Goal: Task Accomplishment & Management: Use online tool/utility

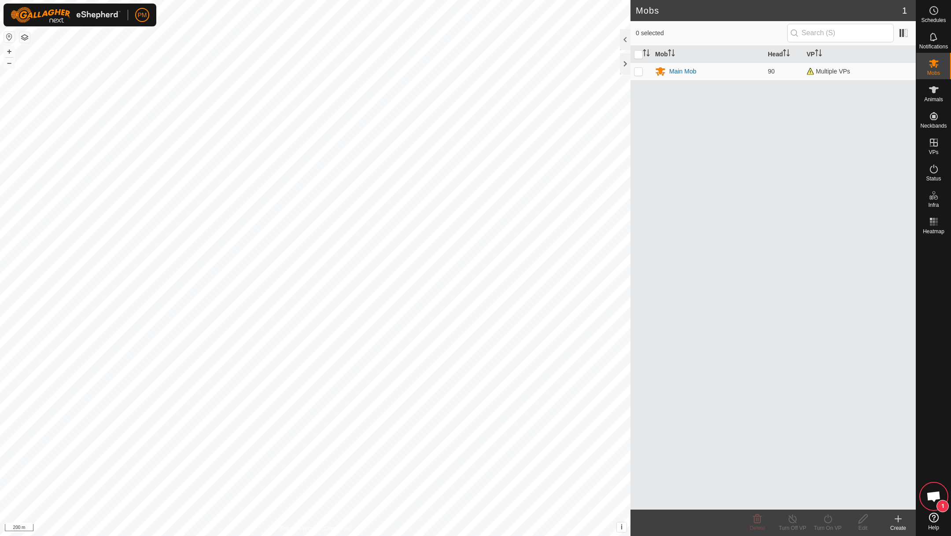
scroll to position [124, 0]
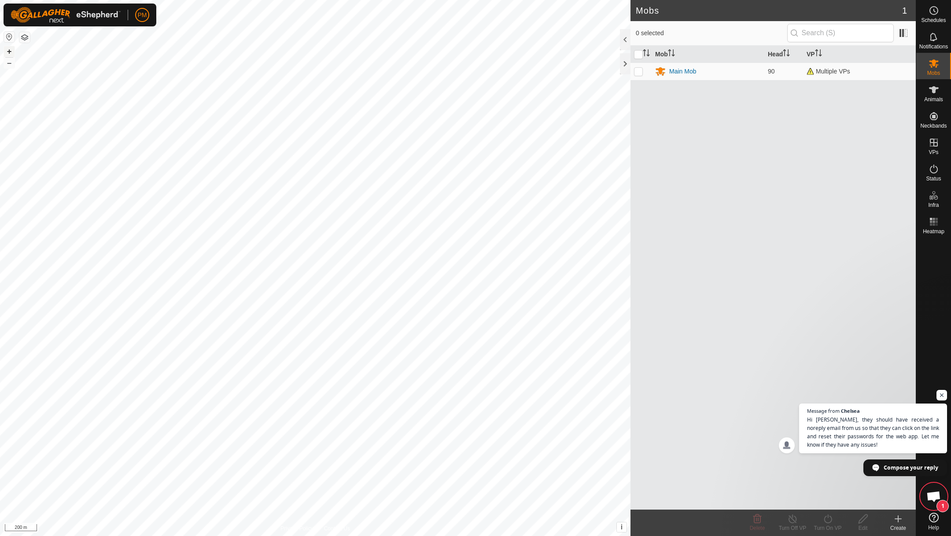
click at [11, 53] on button "+" at bounding box center [9, 51] width 11 height 11
click at [874, 140] on link "In Rotation" at bounding box center [877, 142] width 75 height 18
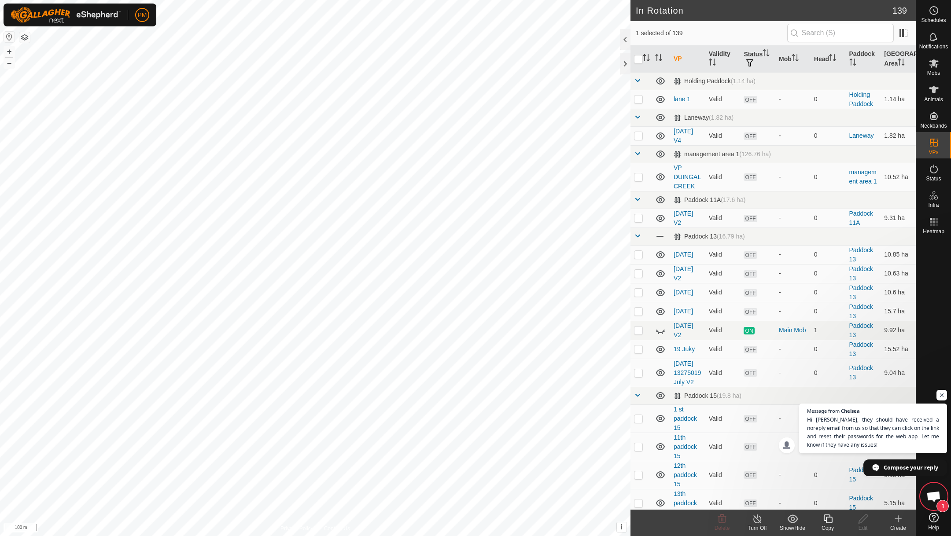
checkbox input "true"
click at [827, 523] on icon at bounding box center [827, 519] width 9 height 9
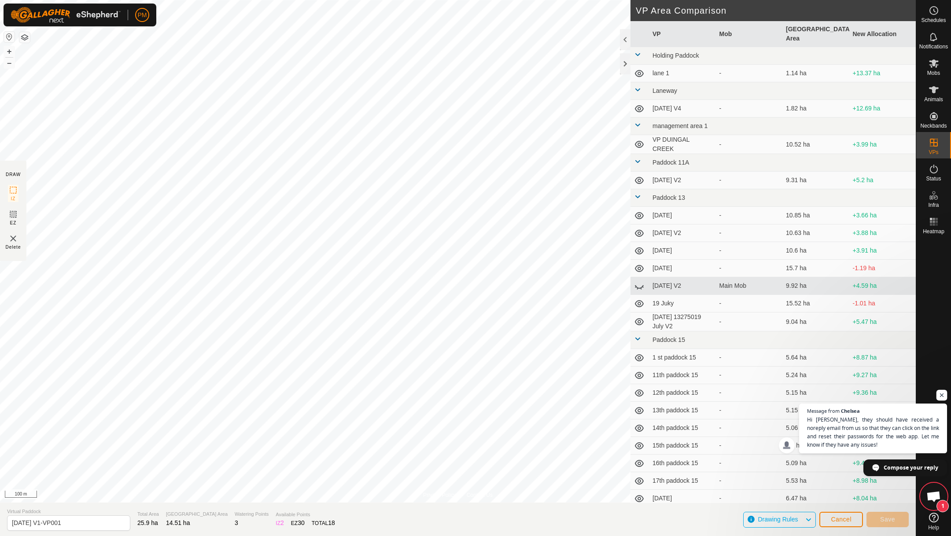
click at [943, 394] on span "Open chat" at bounding box center [942, 395] width 11 height 11
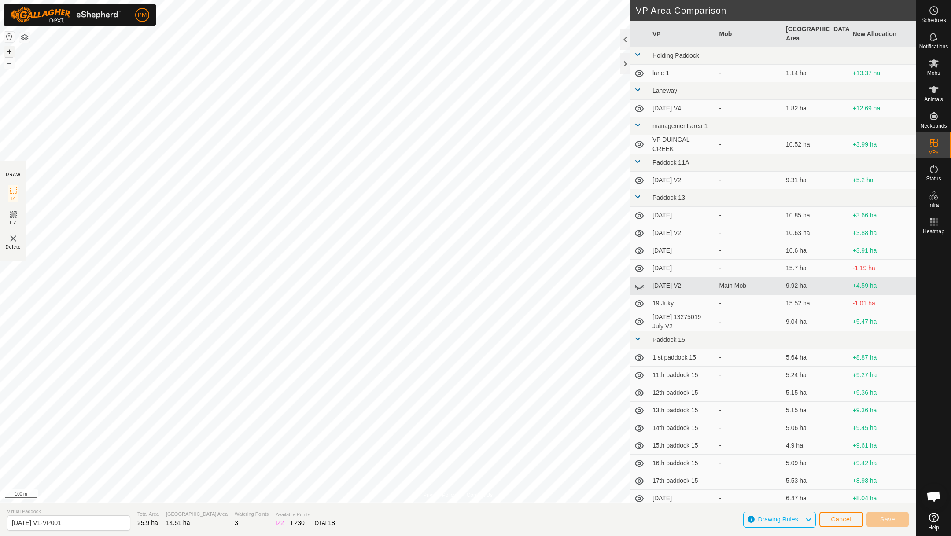
click at [11, 52] on button "+" at bounding box center [9, 51] width 11 height 11
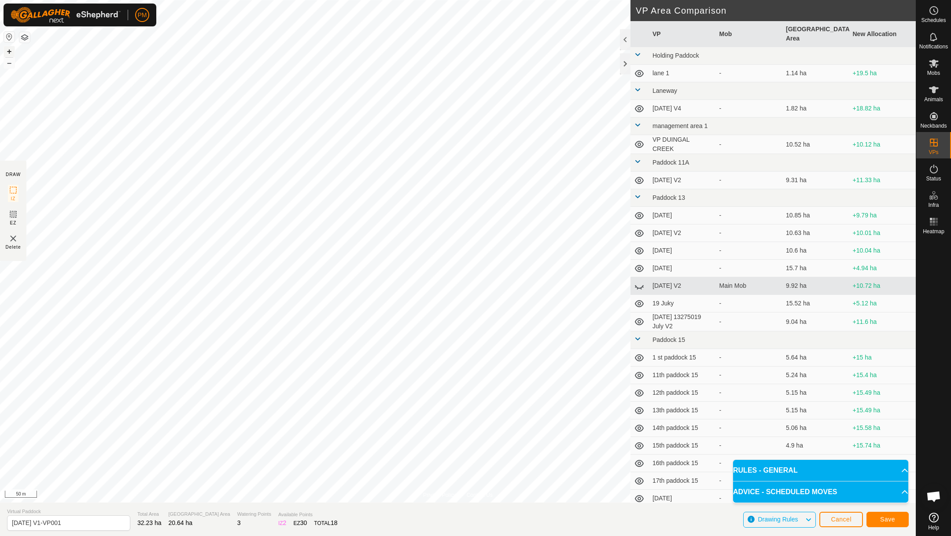
click at [9, 49] on button "+" at bounding box center [9, 51] width 11 height 11
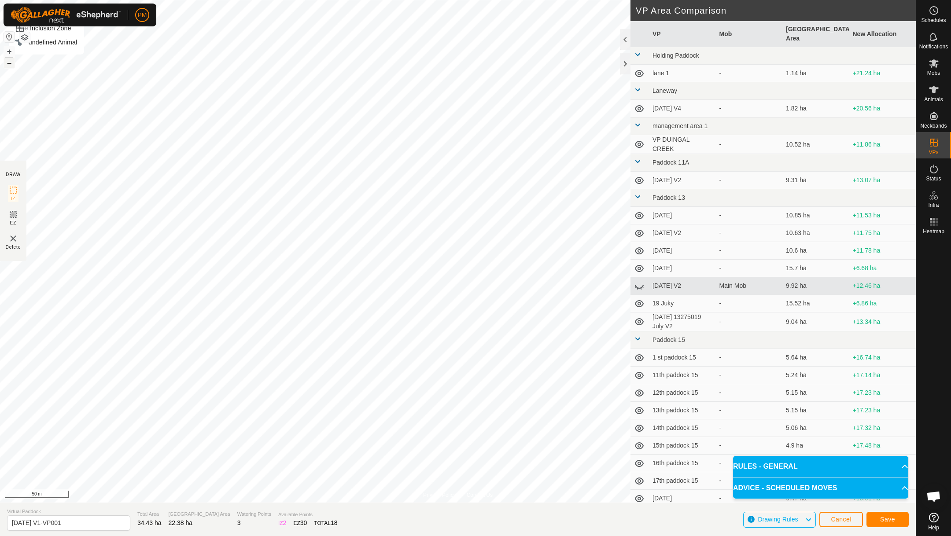
click at [10, 63] on button "–" at bounding box center [9, 63] width 11 height 11
click at [9, 64] on button "–" at bounding box center [9, 63] width 11 height 11
drag, startPoint x: 68, startPoint y: 519, endPoint x: 46, endPoint y: 520, distance: 22.1
click at [46, 520] on input "[DATE] V1-VP001" at bounding box center [68, 523] width 123 height 15
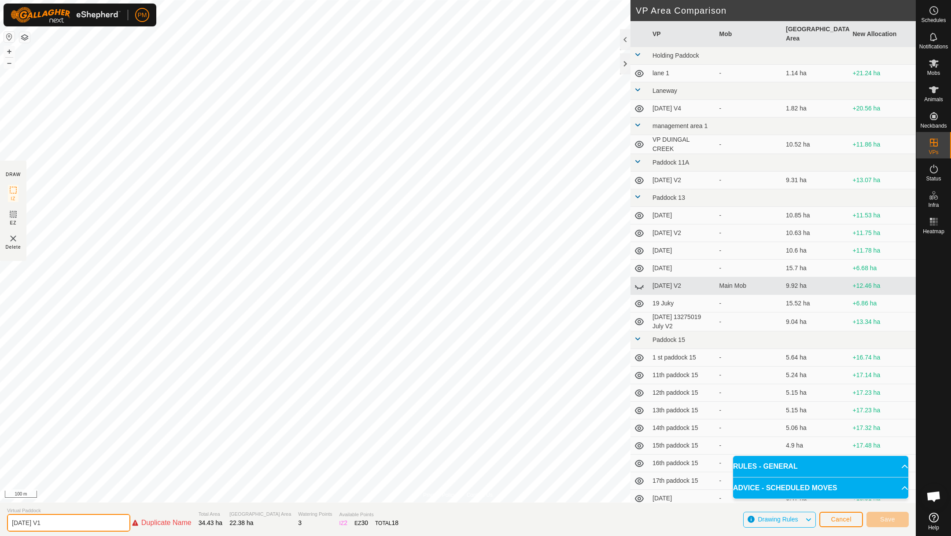
click at [16, 522] on input "[DATE] V1" at bounding box center [68, 523] width 123 height 18
type input "[DATE] V1"
click at [884, 517] on span "Save" at bounding box center [887, 519] width 15 height 7
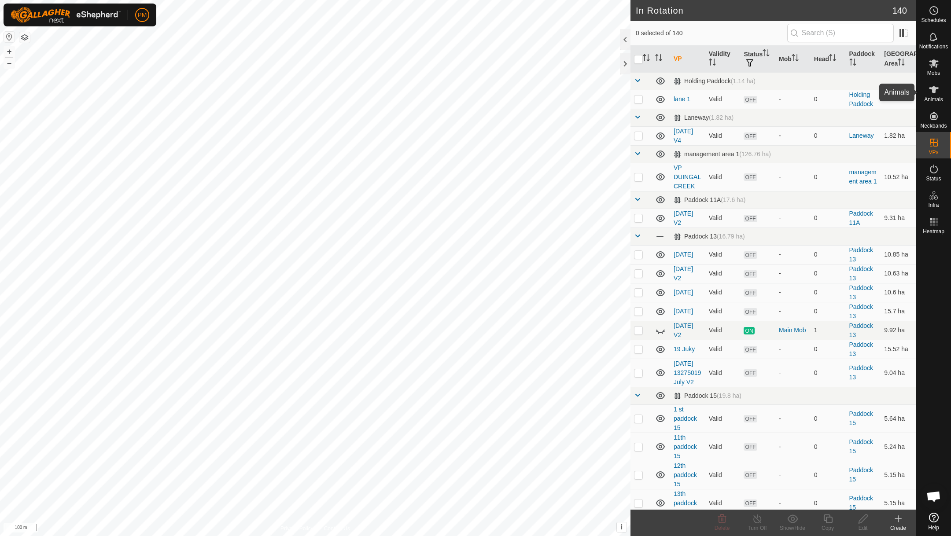
click at [935, 91] on icon at bounding box center [934, 89] width 10 height 7
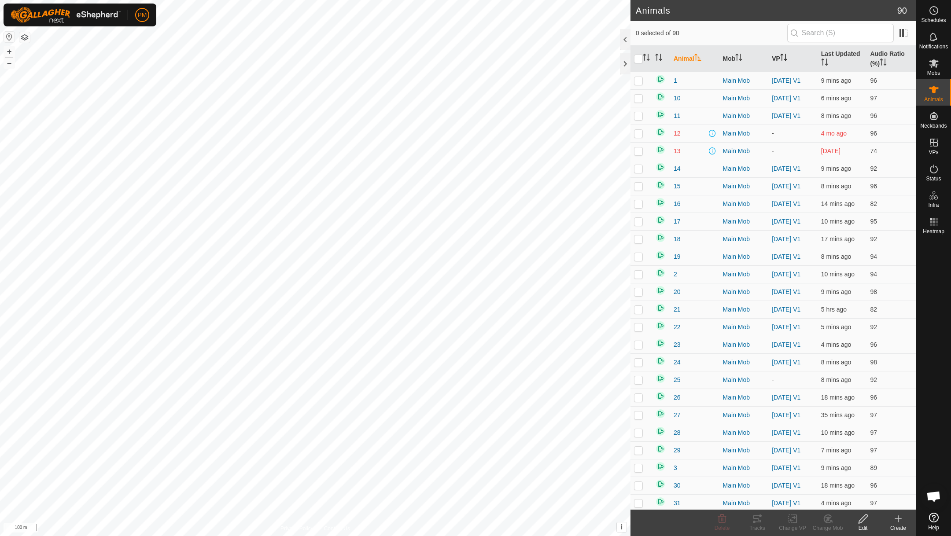
click at [781, 54] on icon "Activate to sort" at bounding box center [783, 57] width 7 height 7
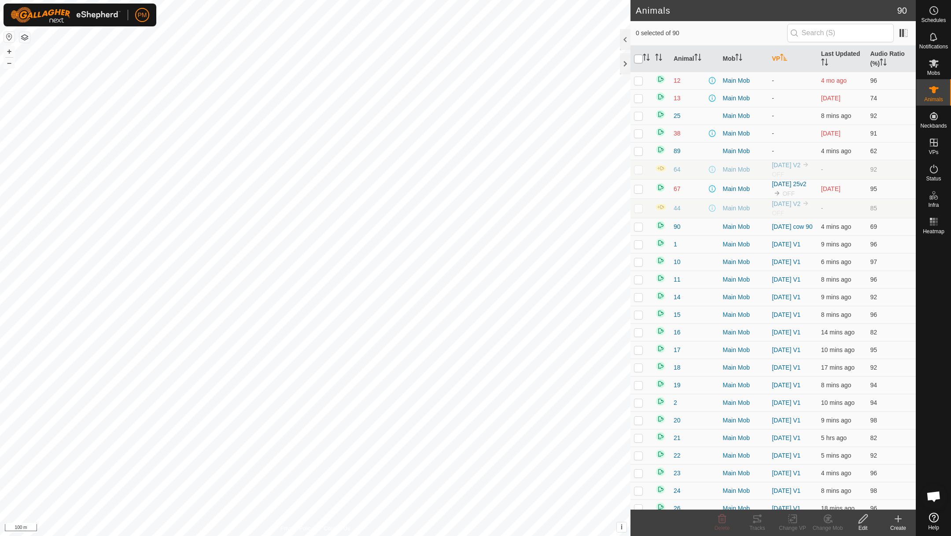
click at [636, 61] on input "checkbox" at bounding box center [638, 59] width 9 height 9
checkbox input "true"
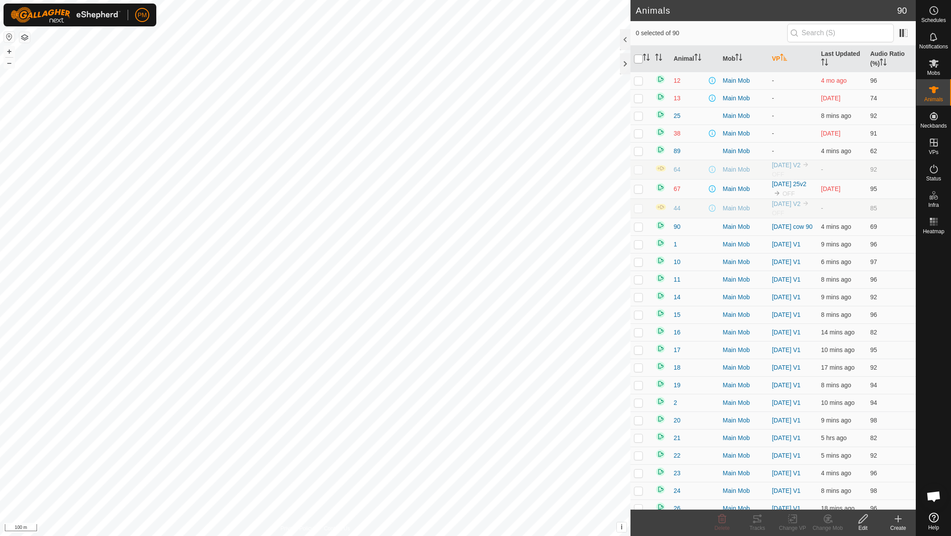
checkbox input "true"
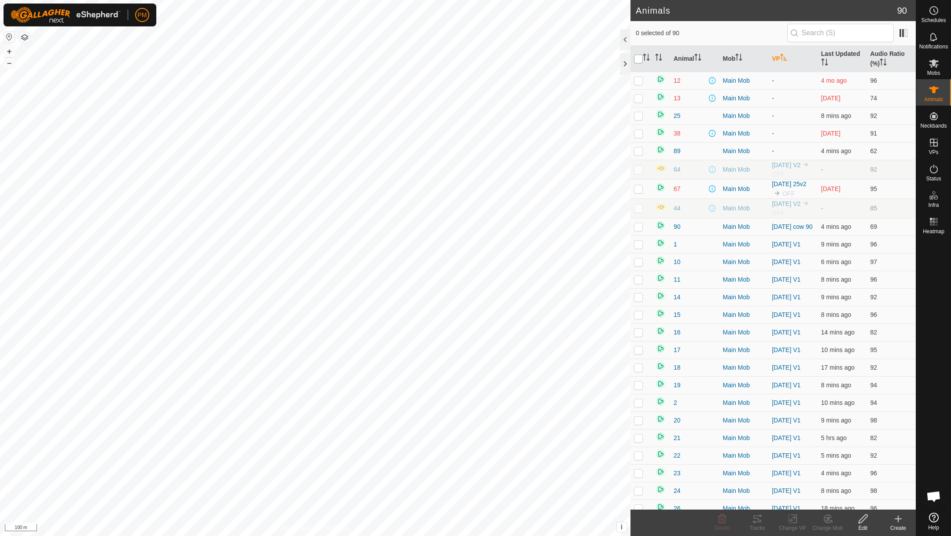
checkbox input "true"
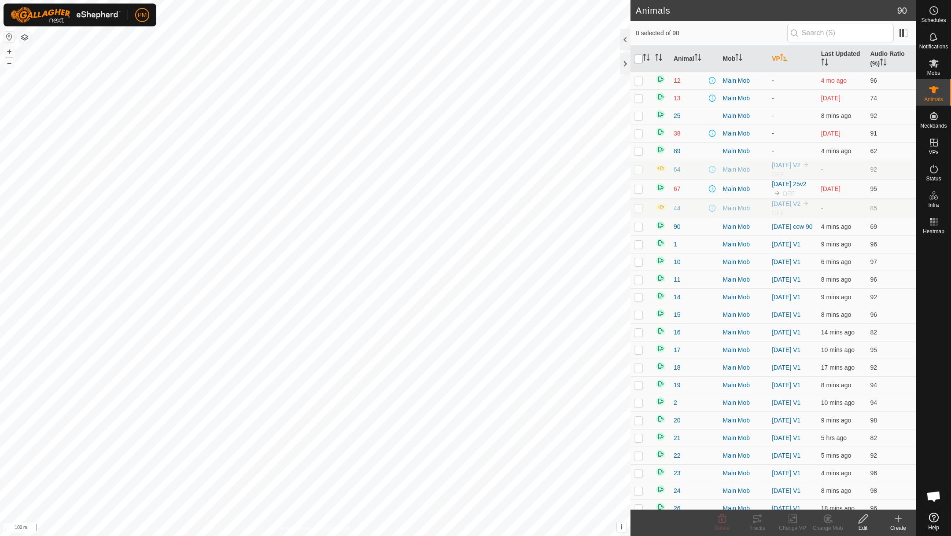
checkbox input "true"
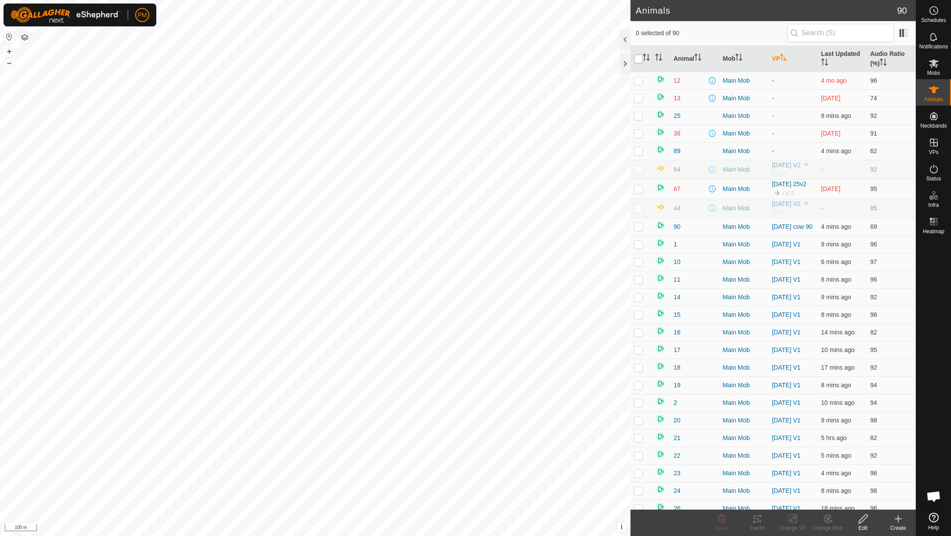
checkbox input "true"
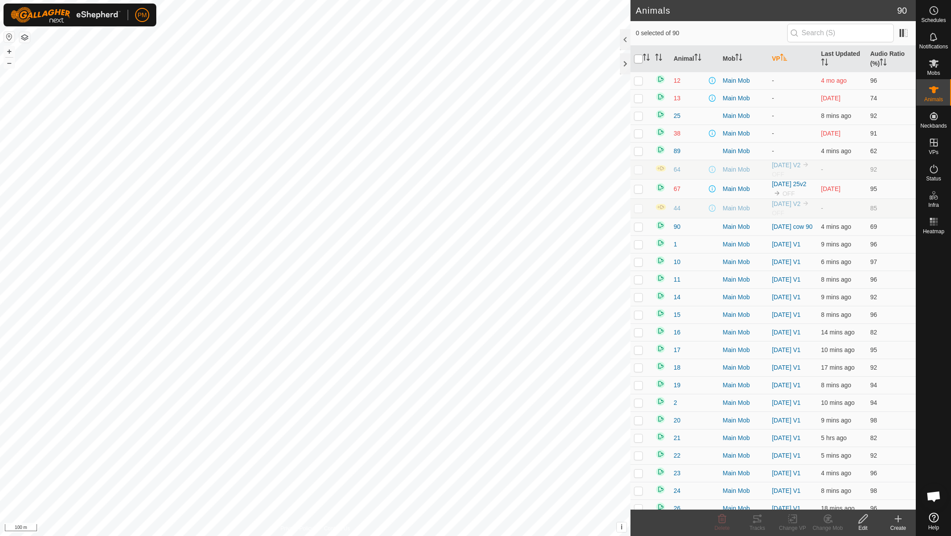
checkbox input "true"
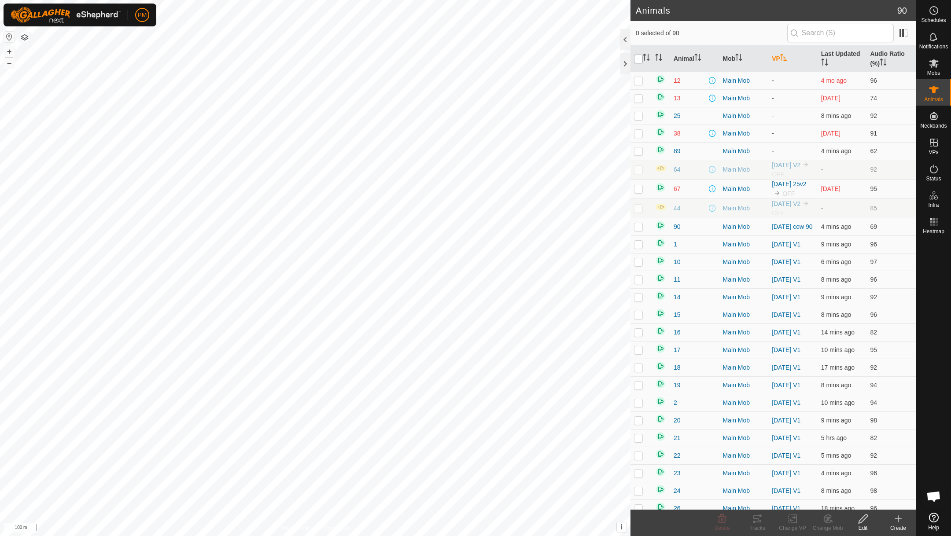
checkbox input "true"
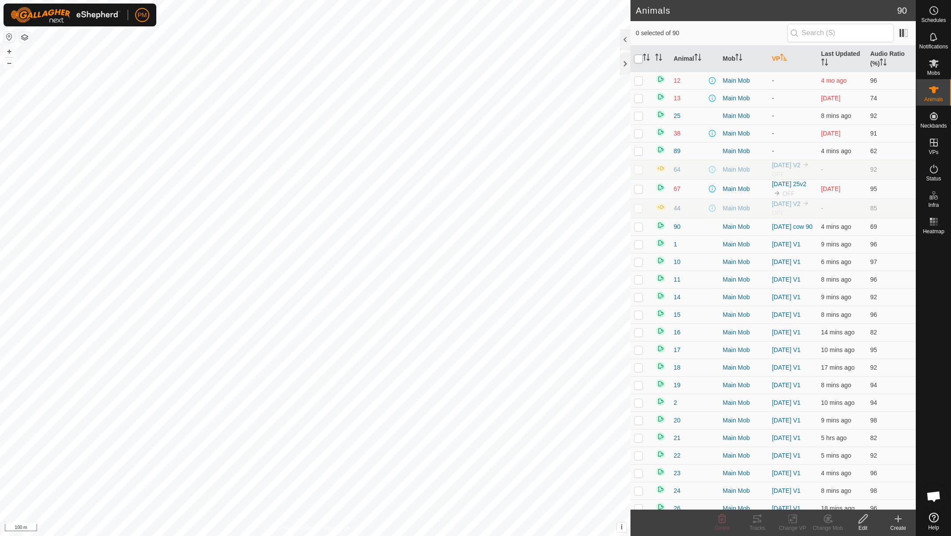
checkbox input "true"
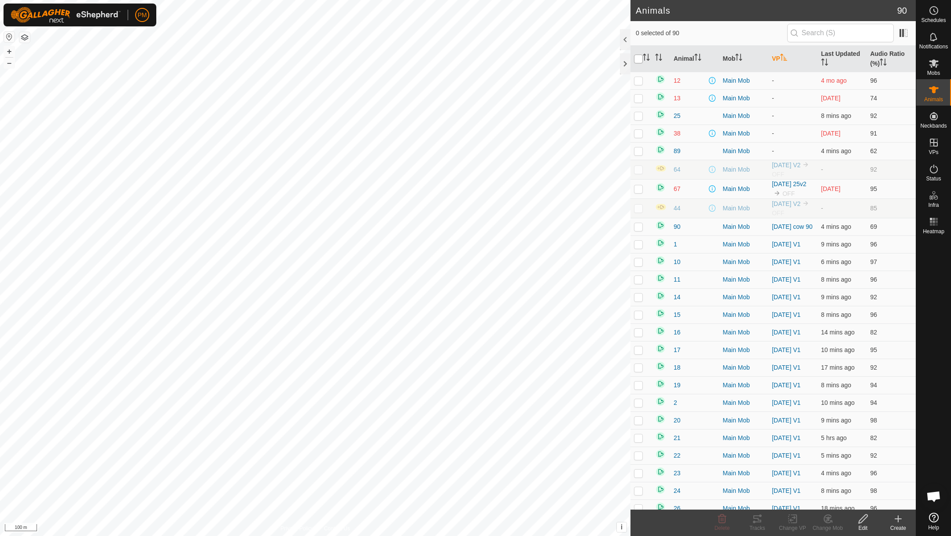
checkbox input "true"
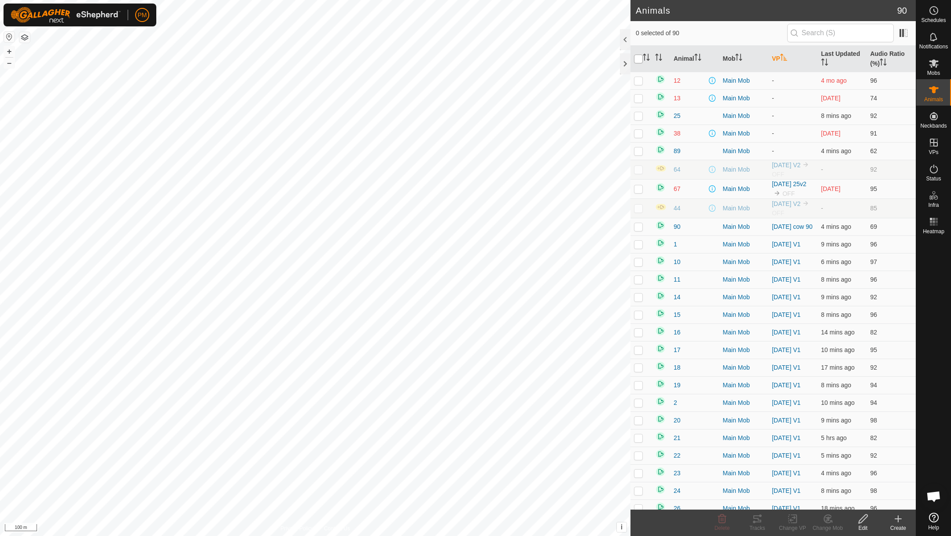
checkbox input "true"
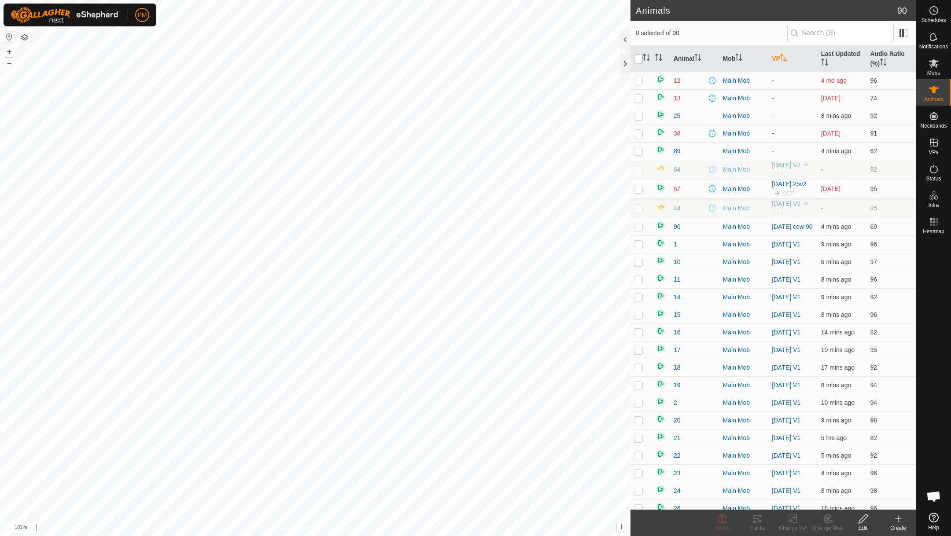
checkbox input "true"
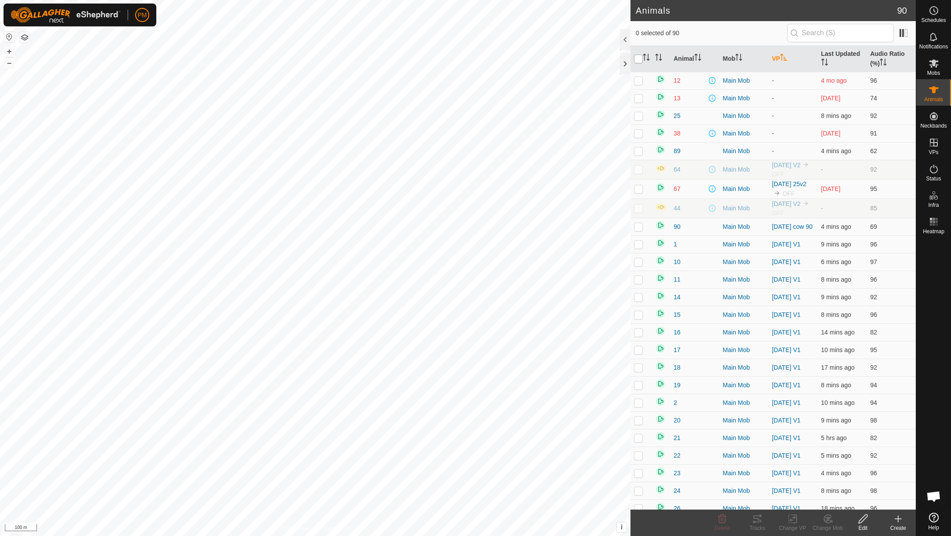
checkbox input "true"
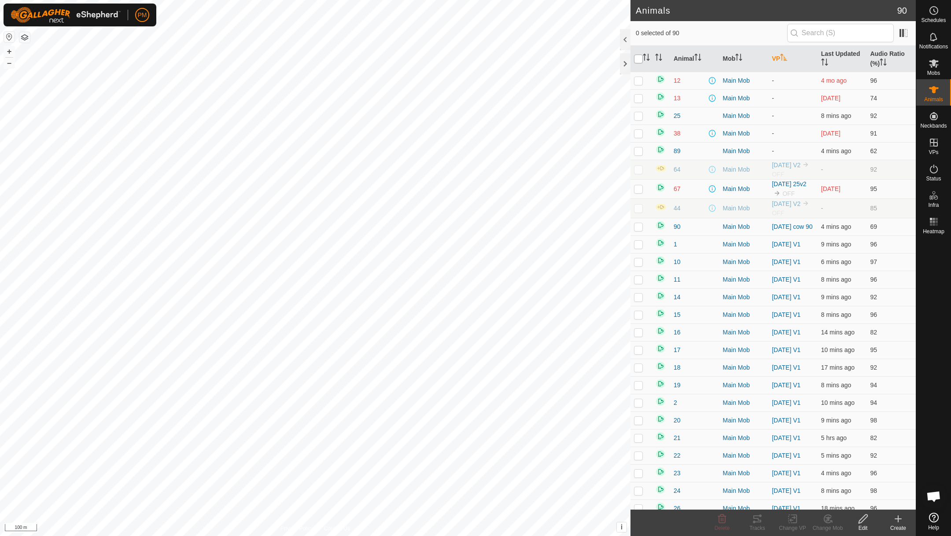
checkbox input "true"
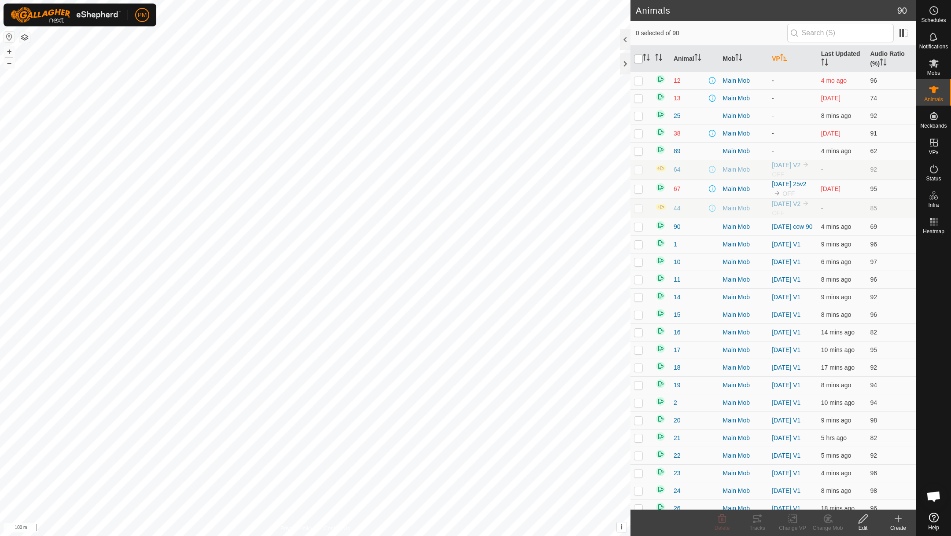
checkbox input "true"
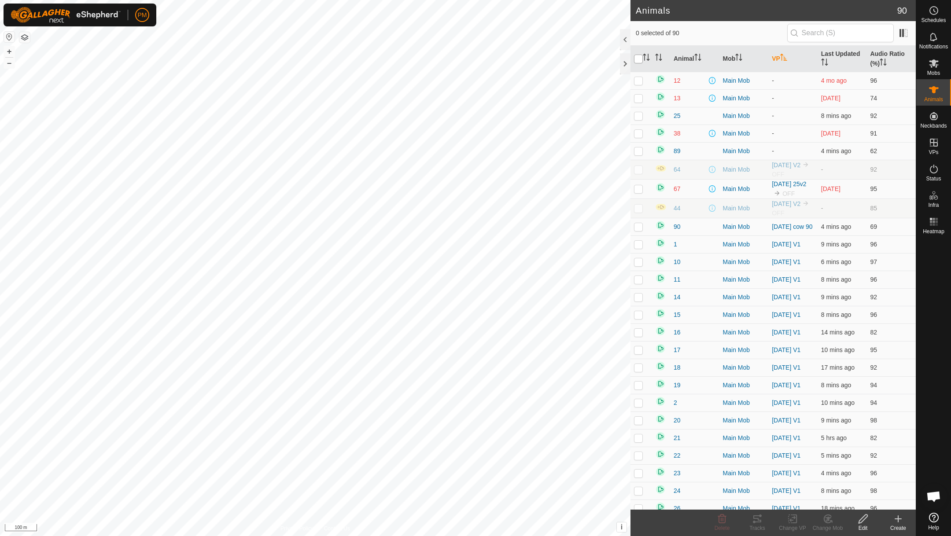
checkbox input "true"
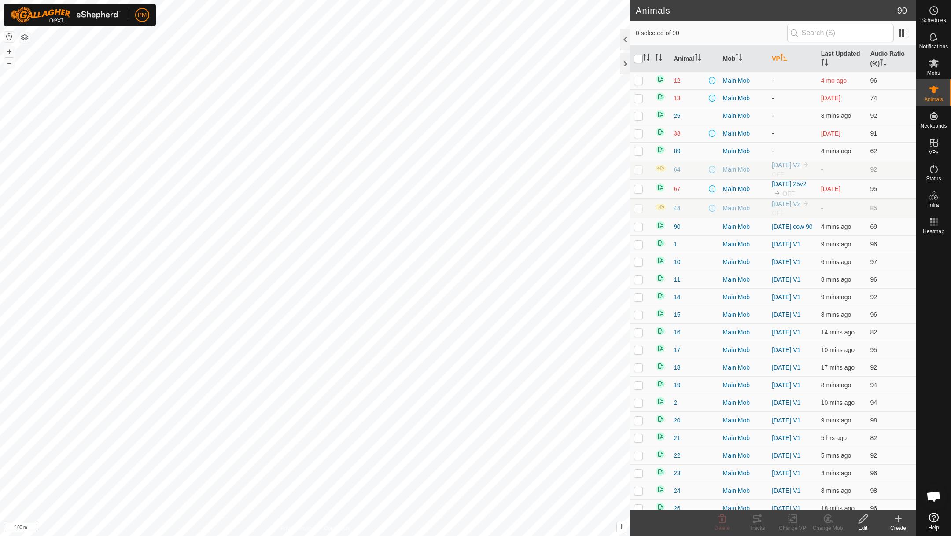
checkbox input "true"
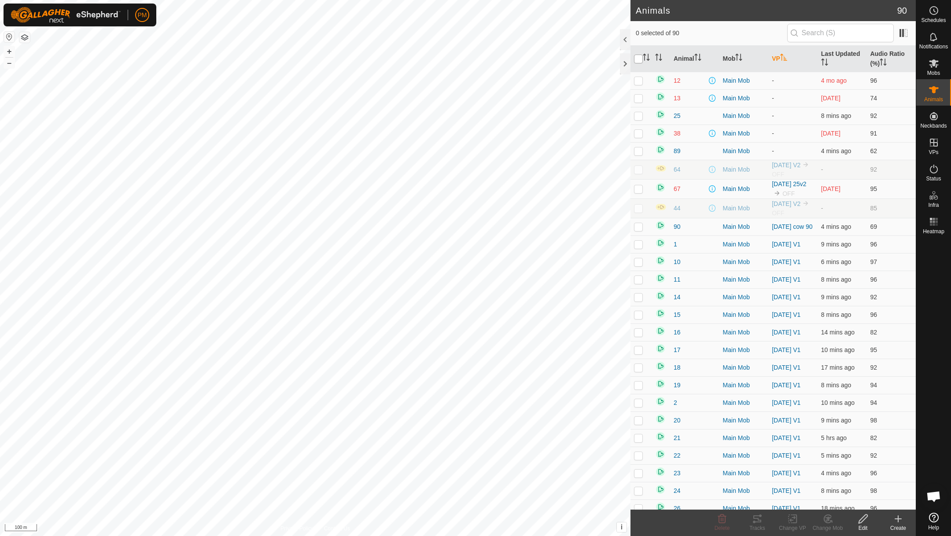
checkbox input "true"
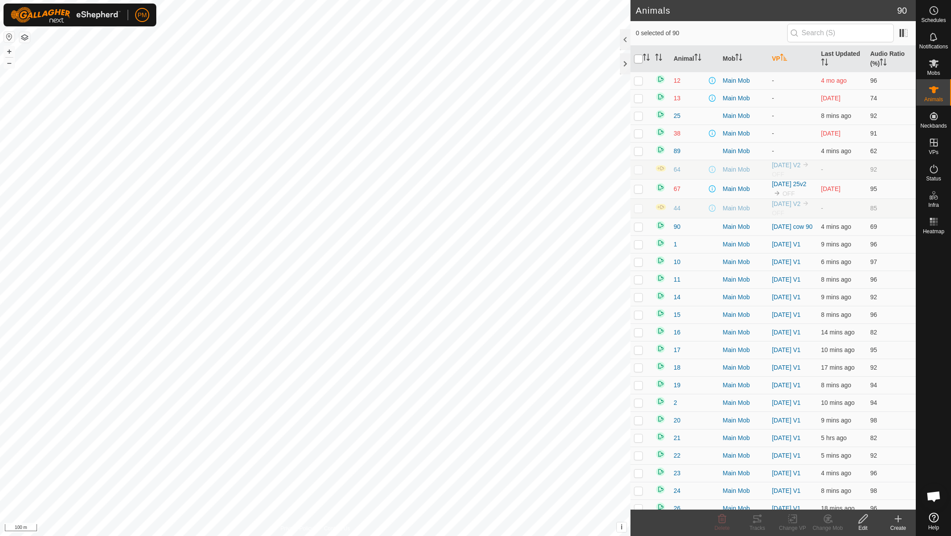
checkbox input "true"
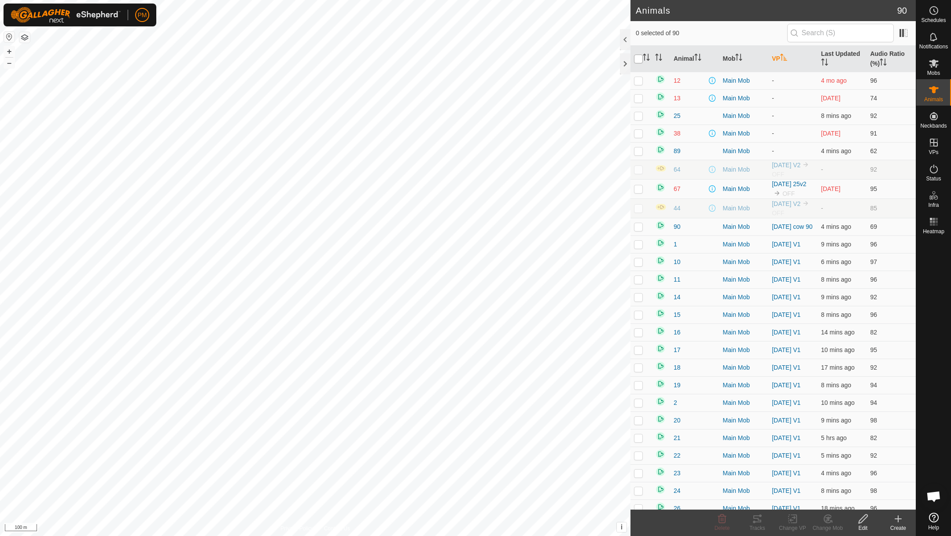
checkbox input "true"
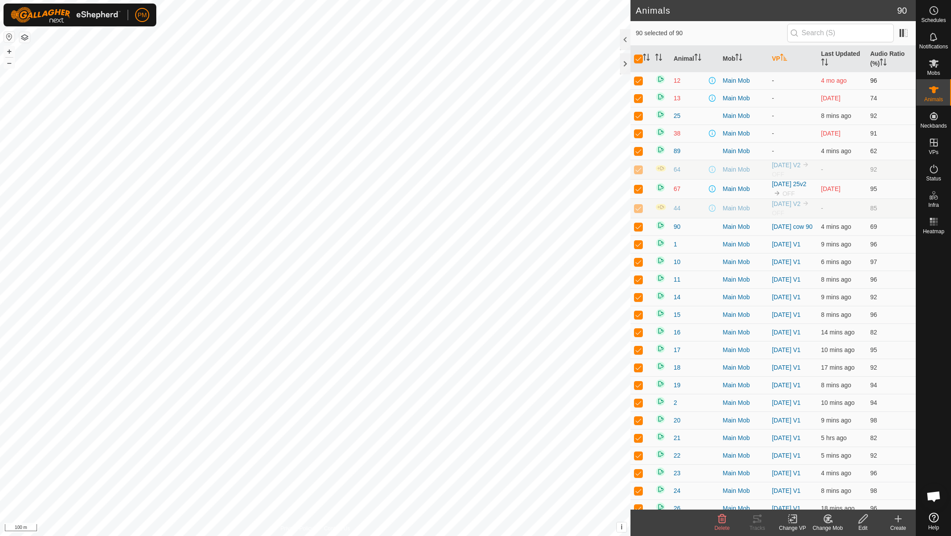
click at [639, 82] on p-checkbox at bounding box center [638, 80] width 9 height 7
checkbox input "false"
click at [639, 97] on p-checkbox at bounding box center [638, 98] width 9 height 7
checkbox input "false"
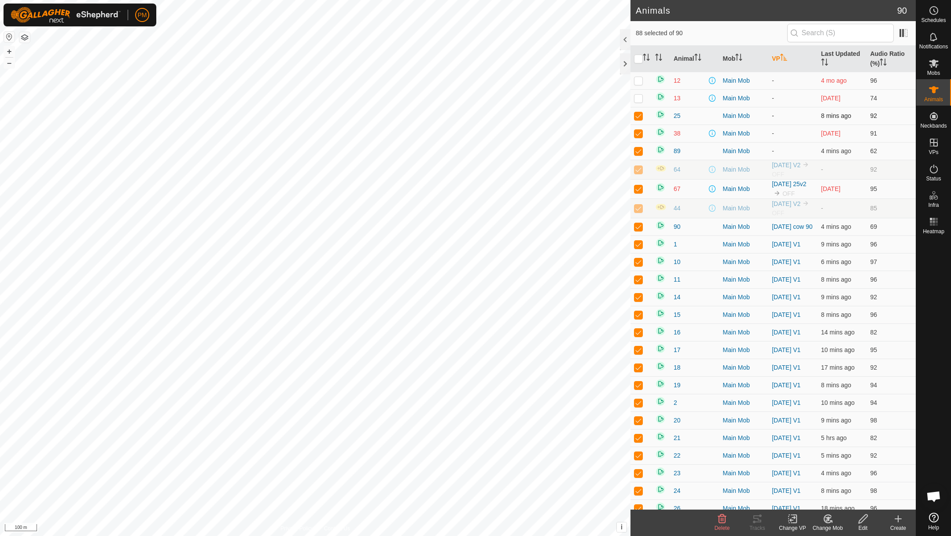
click at [641, 118] on p-checkbox at bounding box center [638, 115] width 9 height 7
checkbox input "false"
click at [638, 134] on p-checkbox at bounding box center [638, 133] width 9 height 7
checkbox input "false"
click at [640, 153] on p-checkbox at bounding box center [638, 151] width 9 height 7
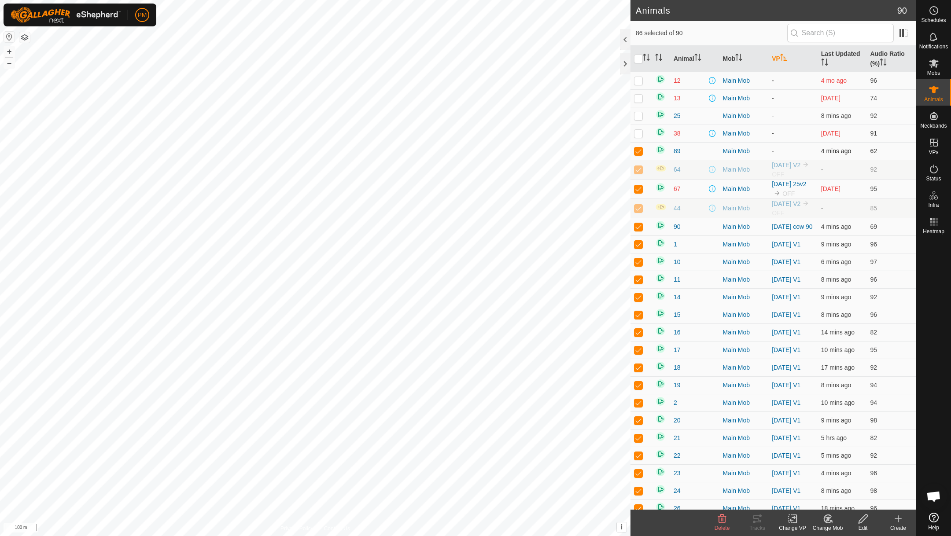
checkbox input "false"
click at [638, 169] on p-checkbox at bounding box center [638, 169] width 9 height 7
checkbox input "false"
click at [638, 192] on p-checkbox at bounding box center [638, 188] width 9 height 7
checkbox input "false"
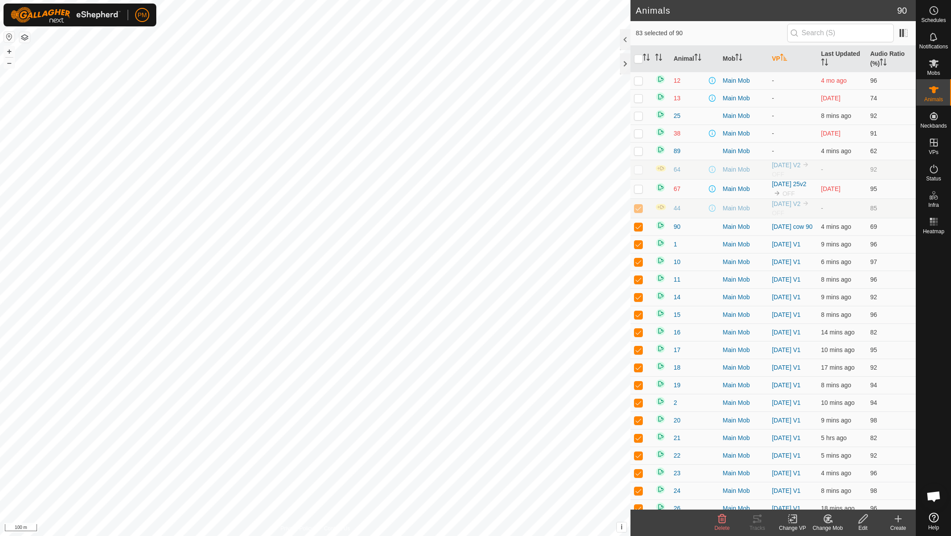
click at [639, 211] on p-checkbox at bounding box center [638, 208] width 9 height 7
checkbox input "false"
click at [638, 230] on p-checkbox at bounding box center [638, 226] width 9 height 7
checkbox input "false"
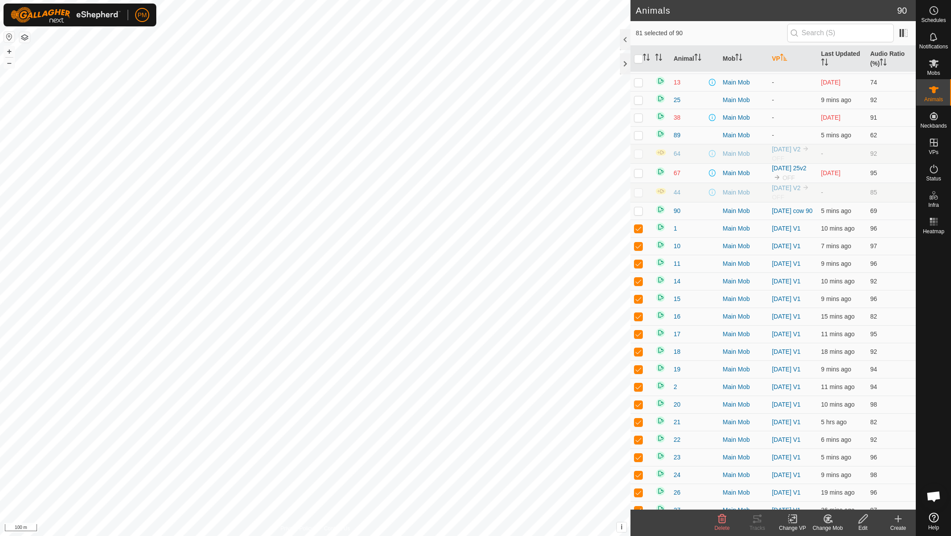
click at [795, 520] on icon at bounding box center [792, 519] width 11 height 11
click at [803, 482] on link "Choose VP..." at bounding box center [818, 481] width 87 height 18
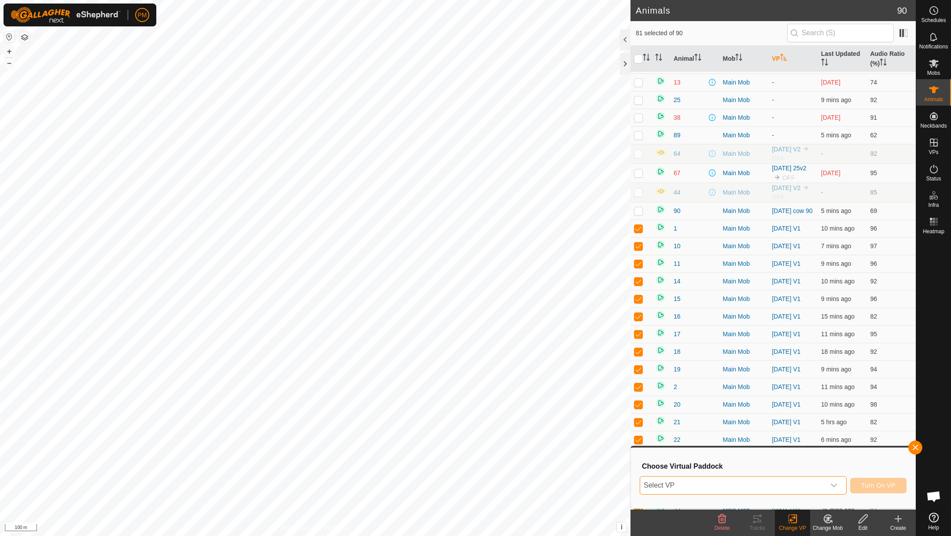
click at [793, 483] on span "Select VP" at bounding box center [732, 486] width 185 height 18
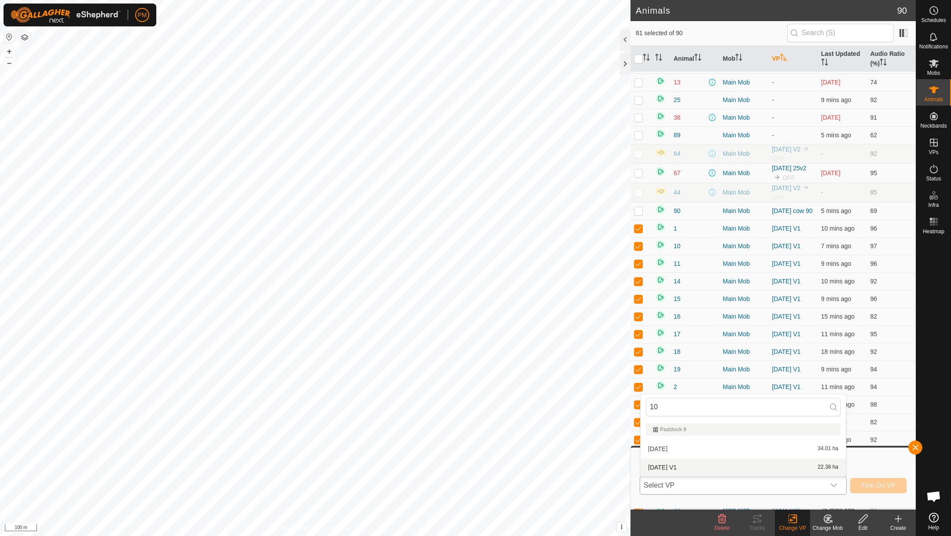
type input "10"
click at [672, 465] on li "[DATE] V1 22.38 ha" at bounding box center [743, 468] width 205 height 18
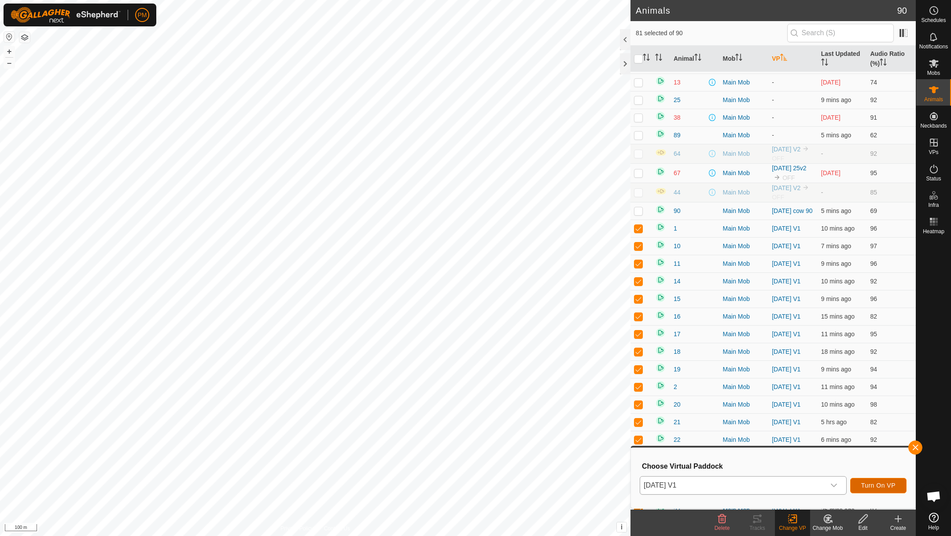
click at [865, 482] on span "Turn On VP" at bounding box center [878, 485] width 34 height 7
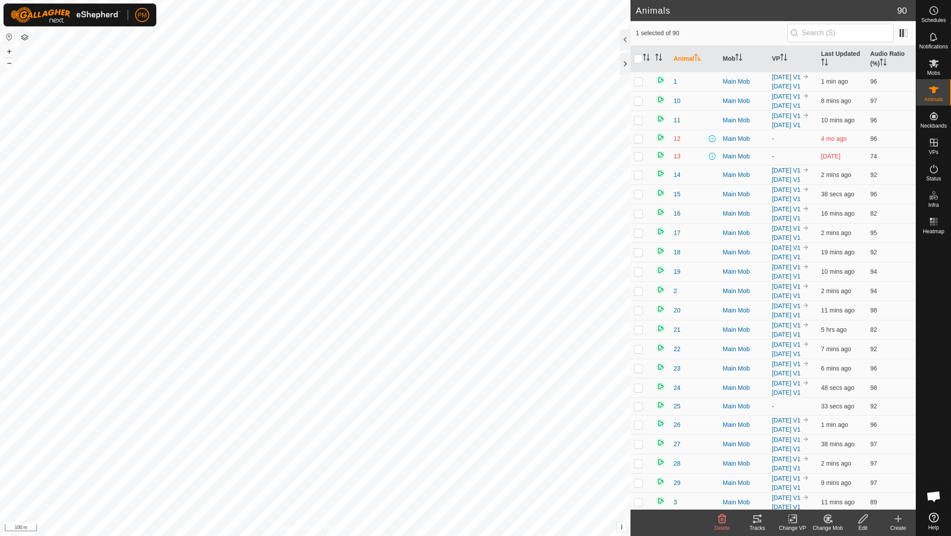
click at [759, 523] on icon at bounding box center [757, 519] width 11 height 11
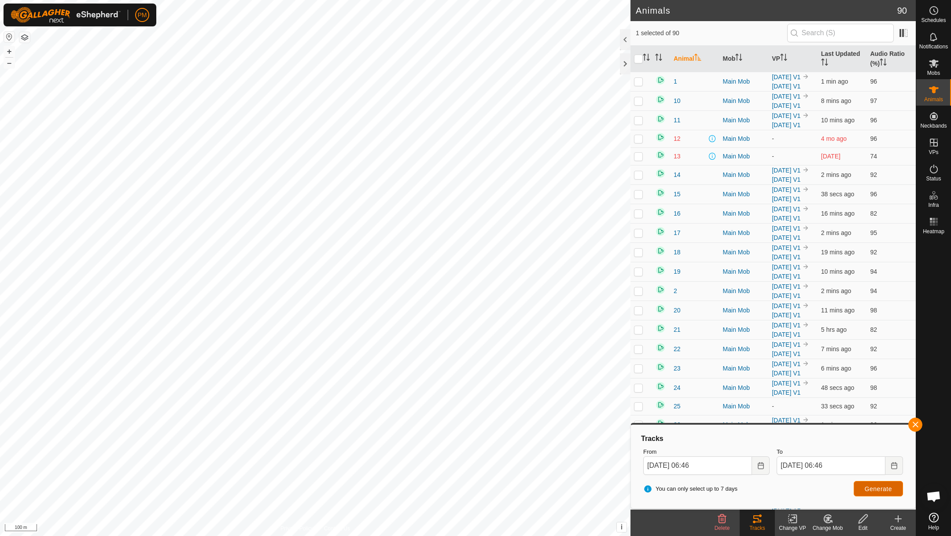
click at [885, 486] on span "Generate" at bounding box center [878, 489] width 27 height 7
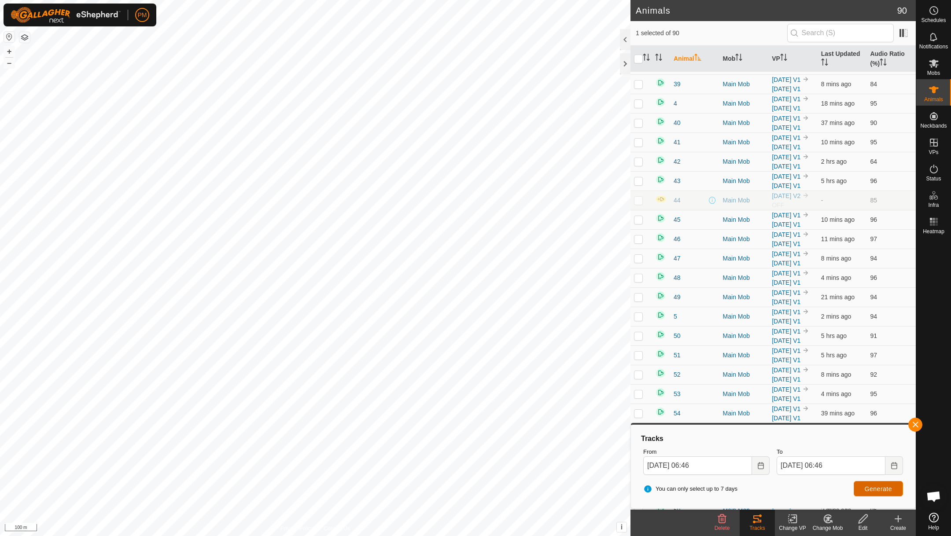
scroll to position [613, 0]
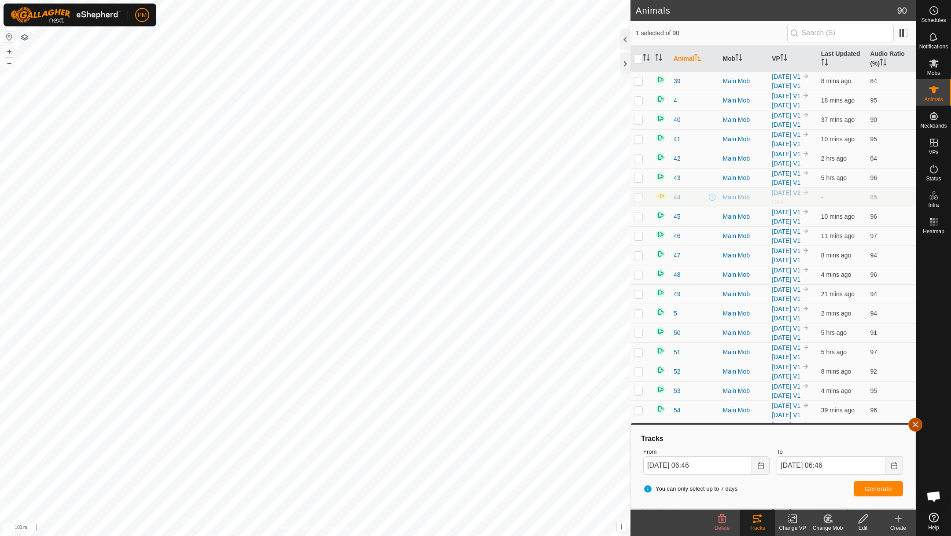
click at [920, 428] on button "button" at bounding box center [915, 425] width 14 height 14
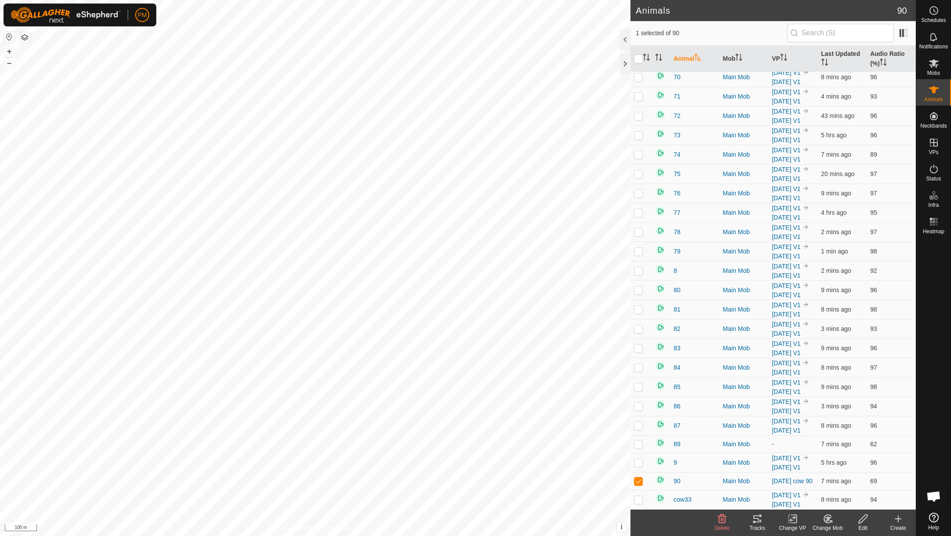
scroll to position [2116, 0]
click at [936, 170] on icon at bounding box center [934, 169] width 11 height 11
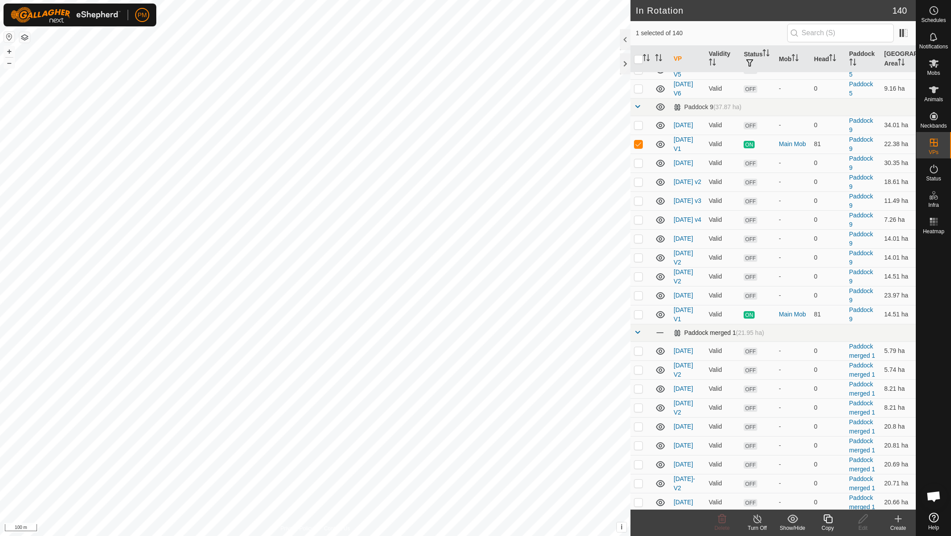
scroll to position [1987, 0]
click at [637, 149] on p-checkbox at bounding box center [638, 145] width 9 height 7
click at [869, 143] on link "In Rotation" at bounding box center [877, 142] width 75 height 18
click at [638, 149] on p-checkbox at bounding box center [638, 145] width 9 height 7
checkbox input "true"
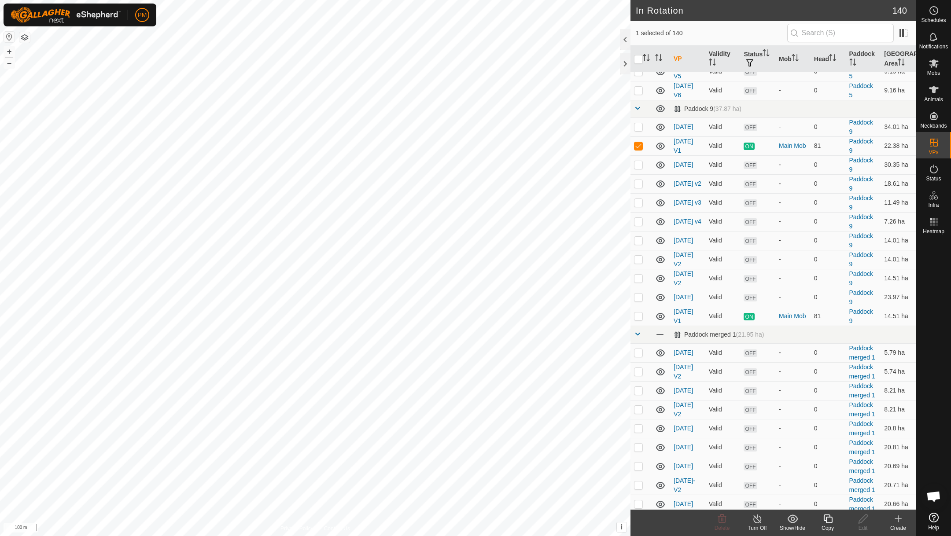
click at [828, 517] on icon at bounding box center [827, 519] width 9 height 9
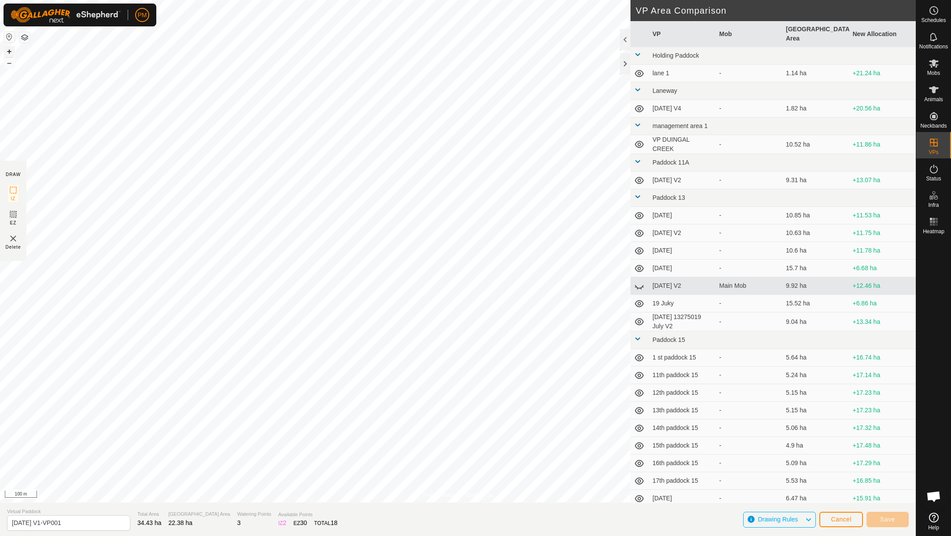
click at [10, 52] on button "+" at bounding box center [9, 51] width 11 height 11
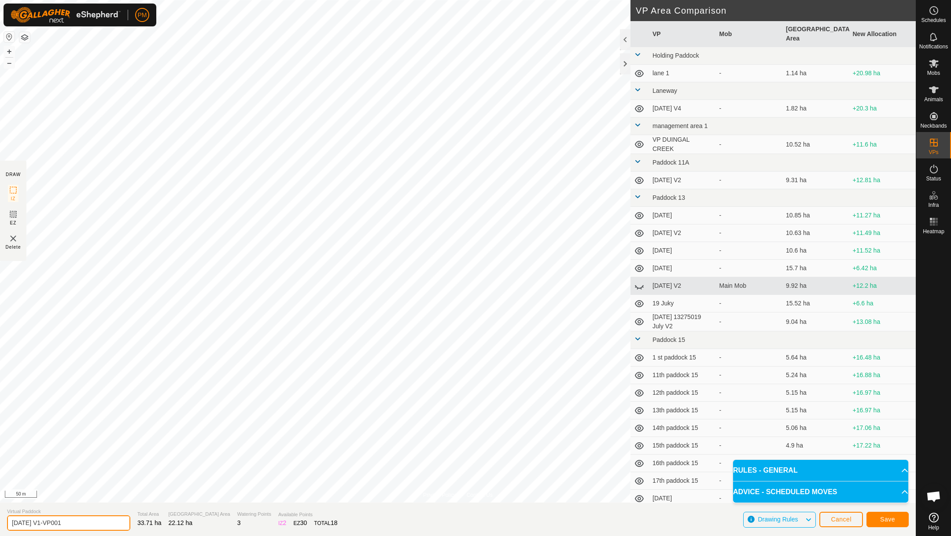
click at [48, 523] on input "[DATE] V1-VP001" at bounding box center [68, 523] width 123 height 15
type input "[DATE] V2-VP001"
click at [882, 518] on span "Save" at bounding box center [887, 519] width 15 height 7
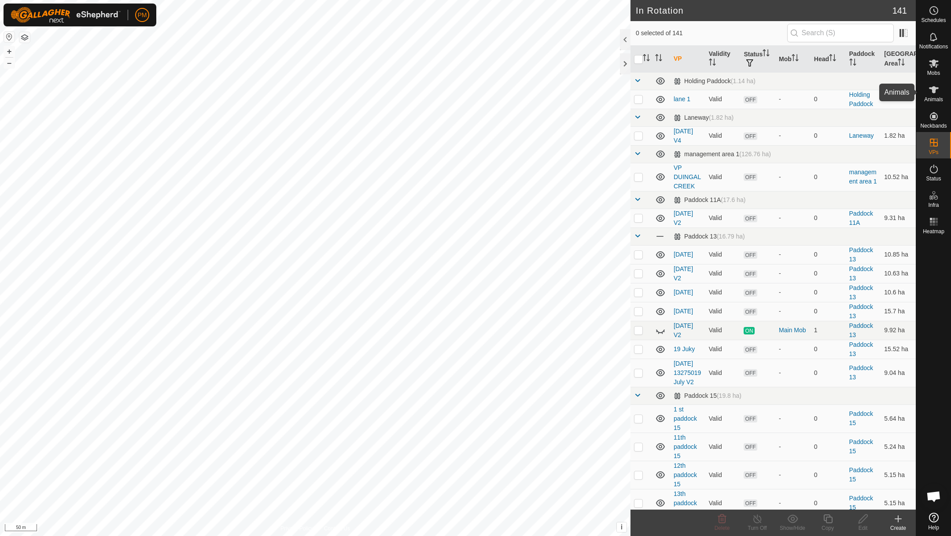
click at [933, 91] on icon at bounding box center [934, 89] width 10 height 7
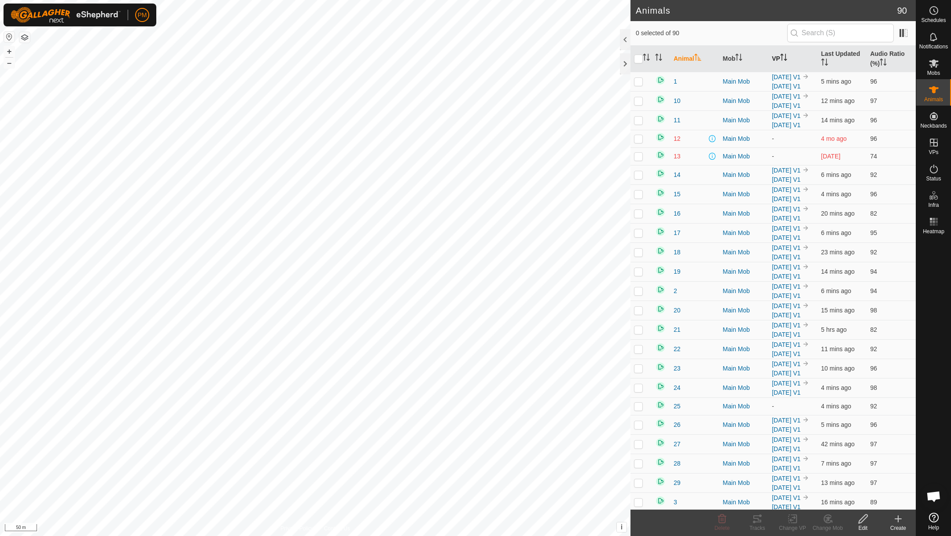
click at [778, 57] on th "VP" at bounding box center [792, 59] width 49 height 26
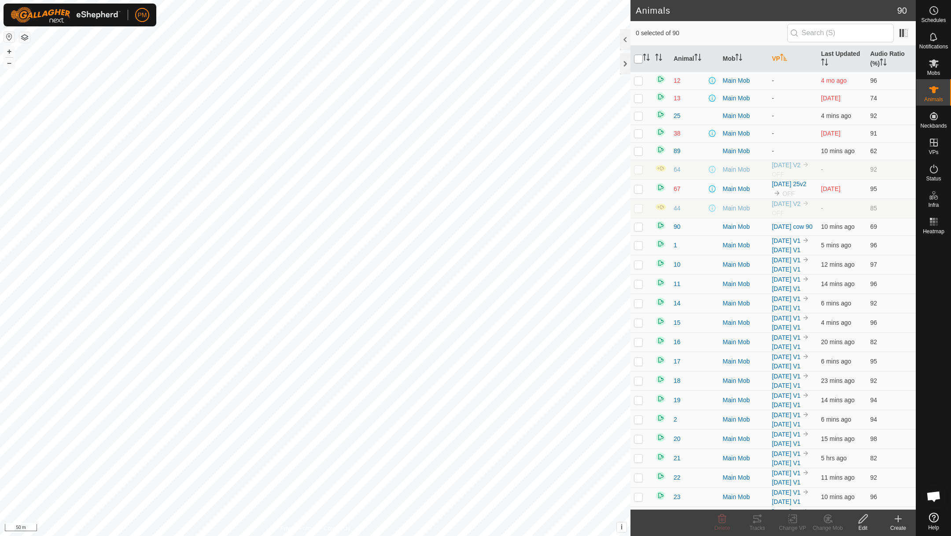
click at [637, 60] on input "checkbox" at bounding box center [638, 59] width 9 height 9
checkbox input "true"
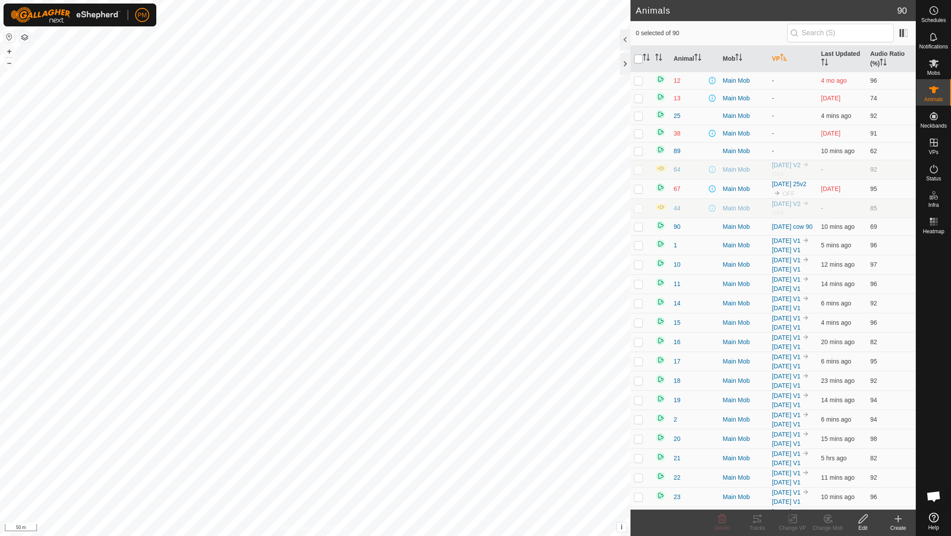
checkbox input "true"
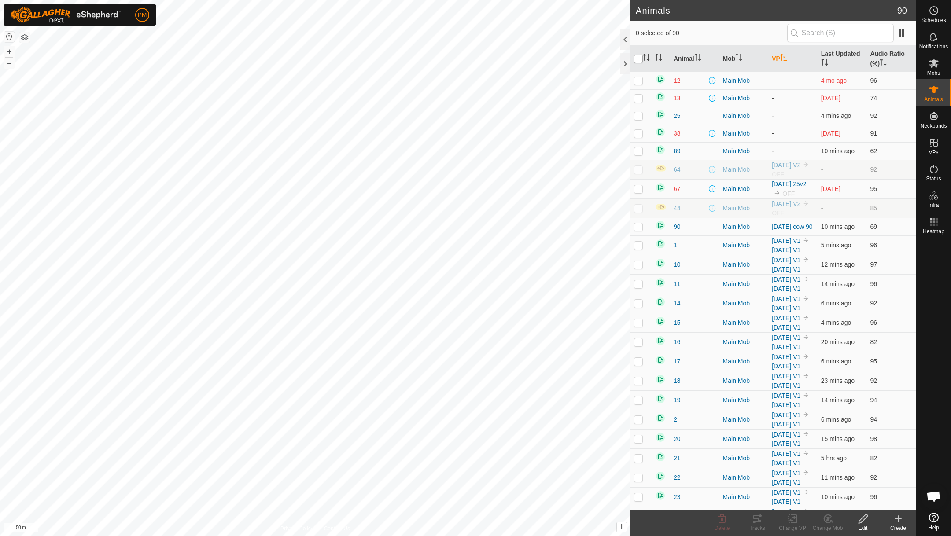
checkbox input "true"
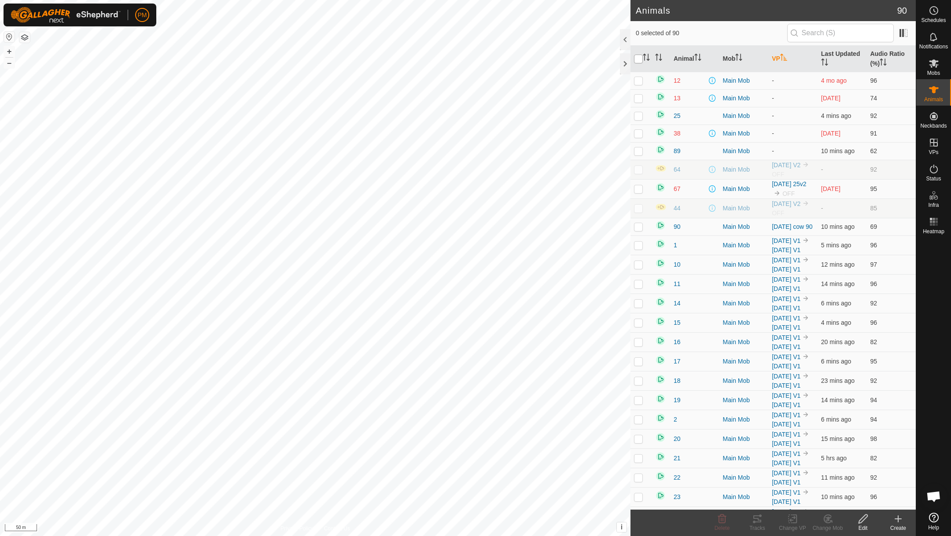
checkbox input "true"
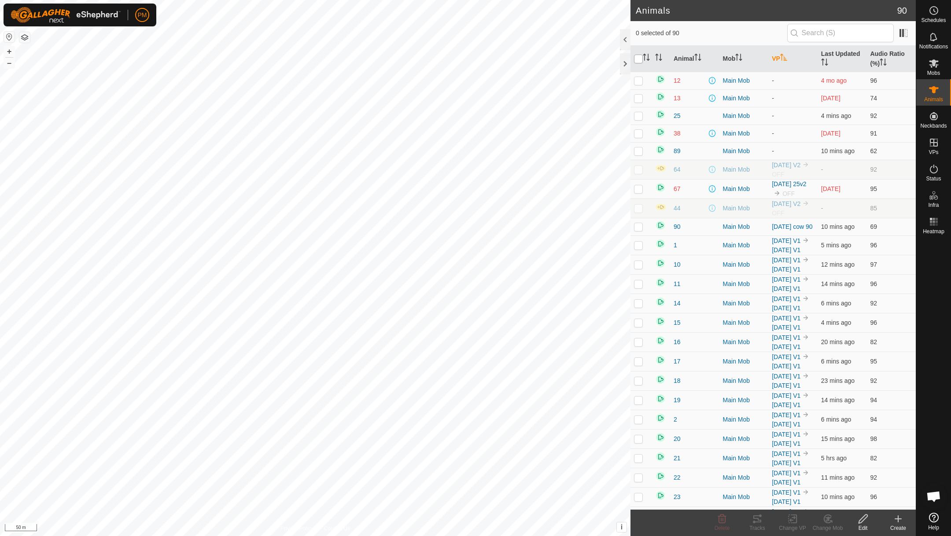
checkbox input "true"
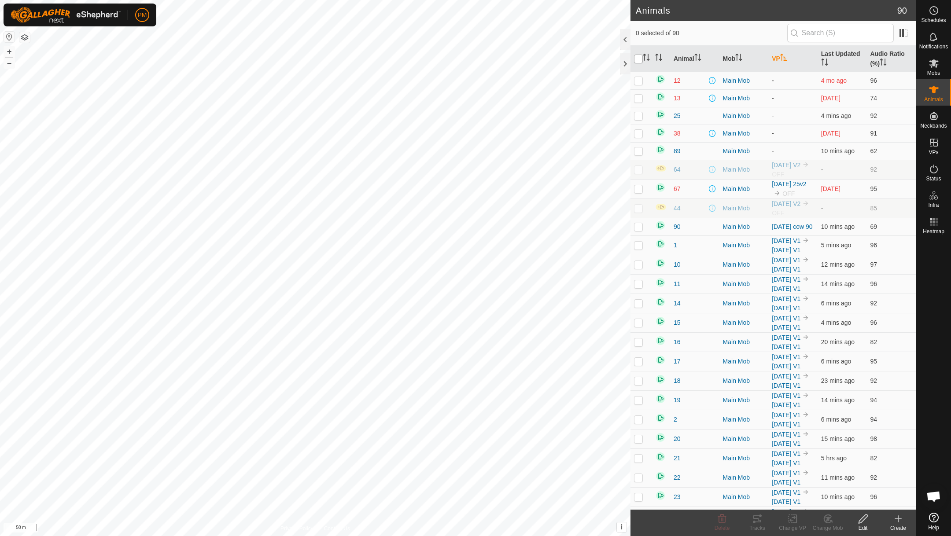
checkbox input "true"
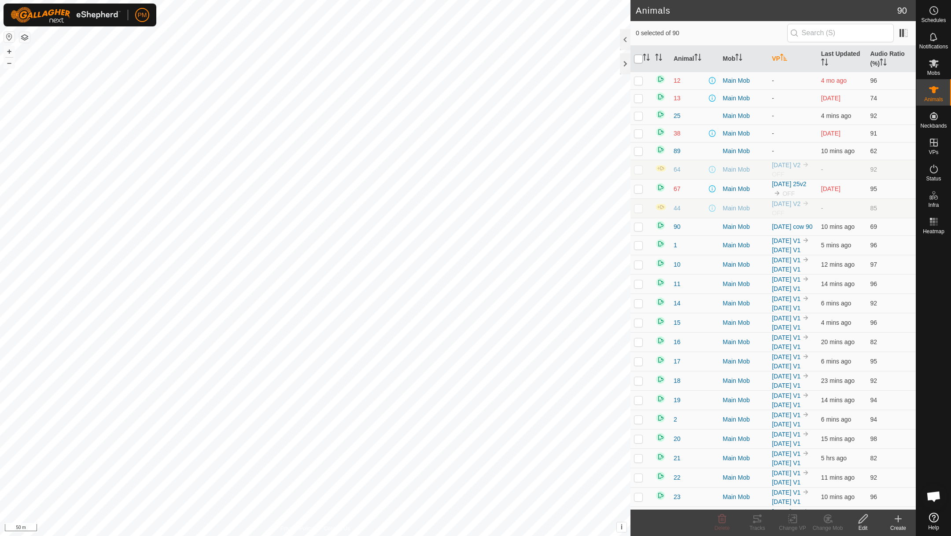
checkbox input "true"
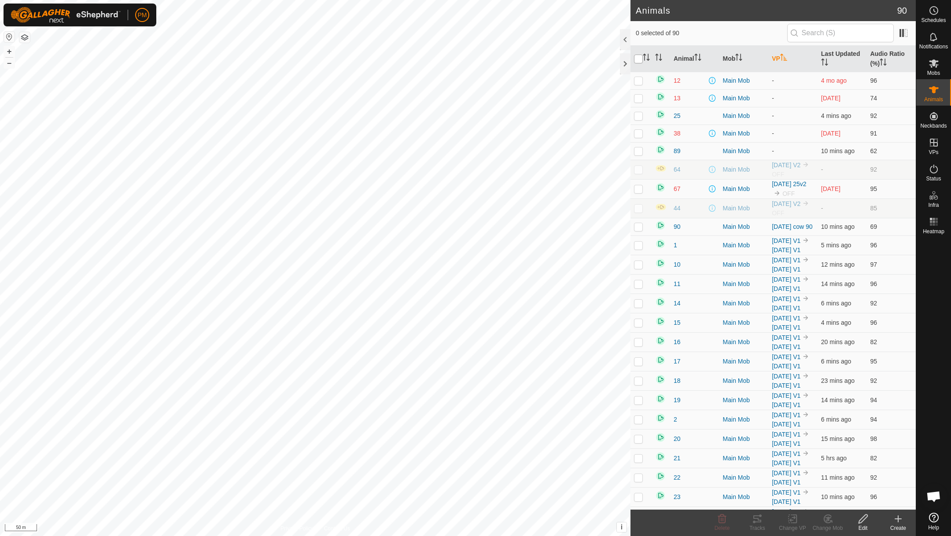
checkbox input "true"
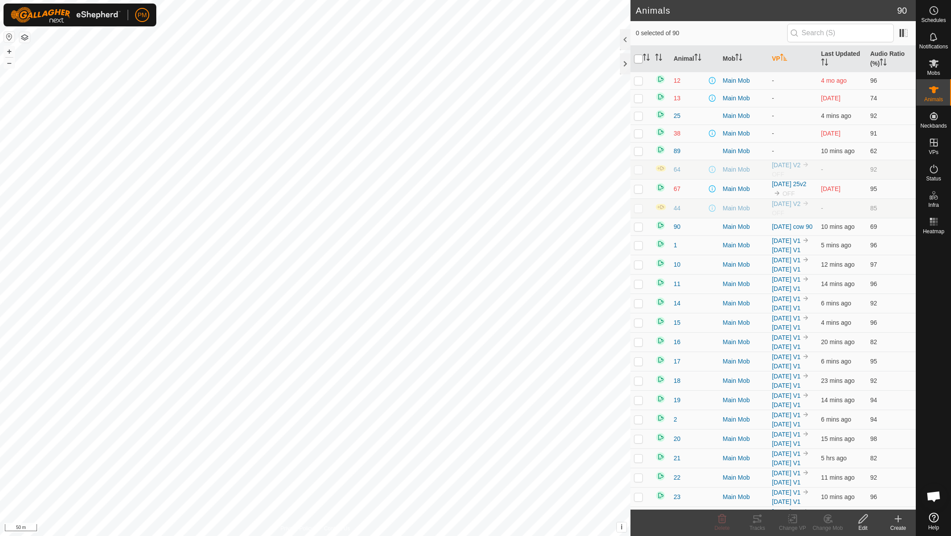
checkbox input "true"
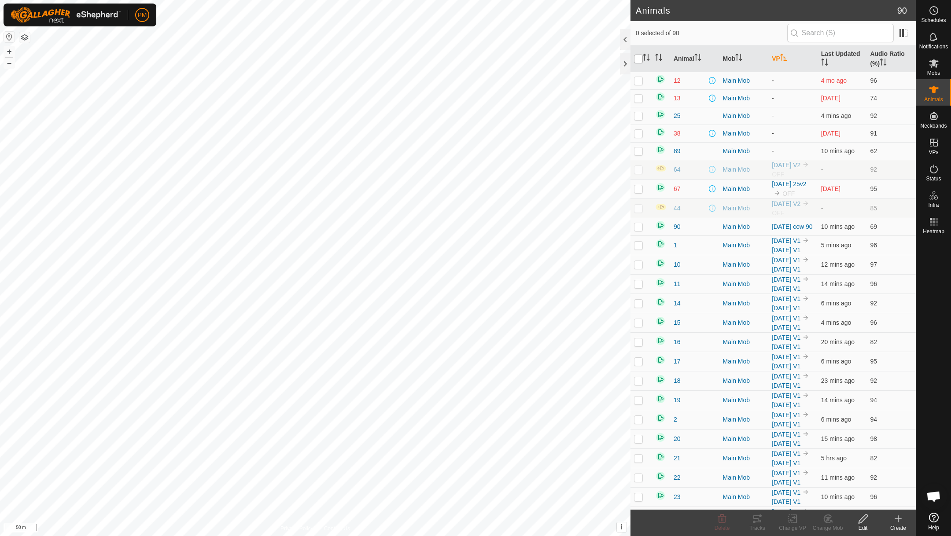
checkbox input "true"
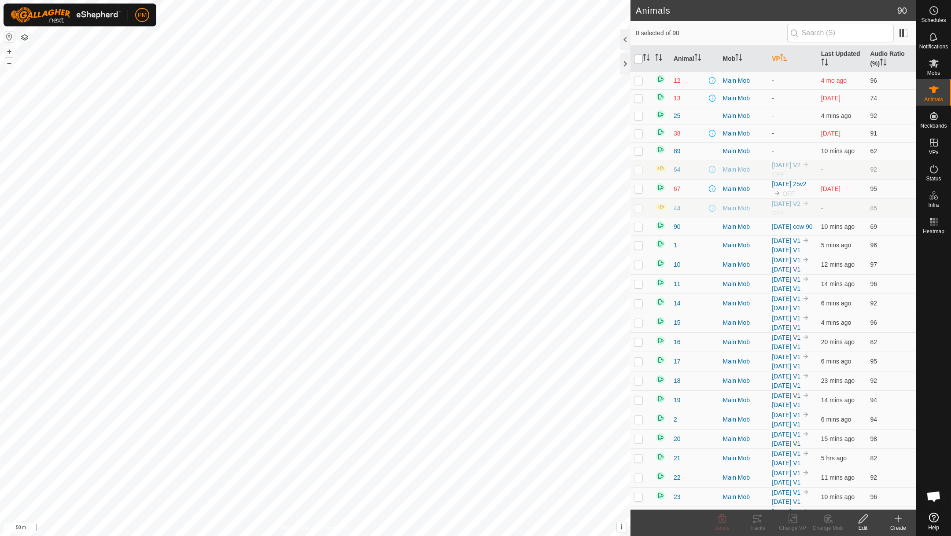
checkbox input "true"
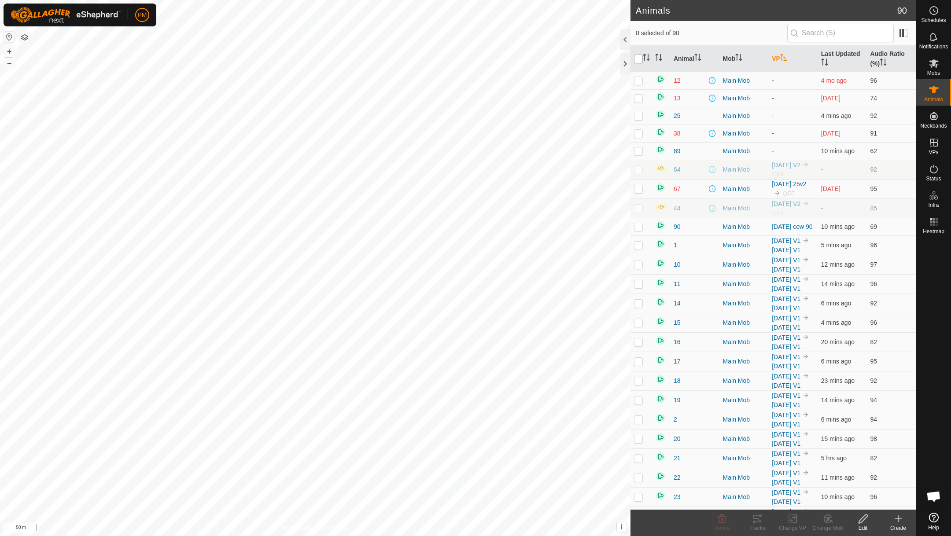
checkbox input "true"
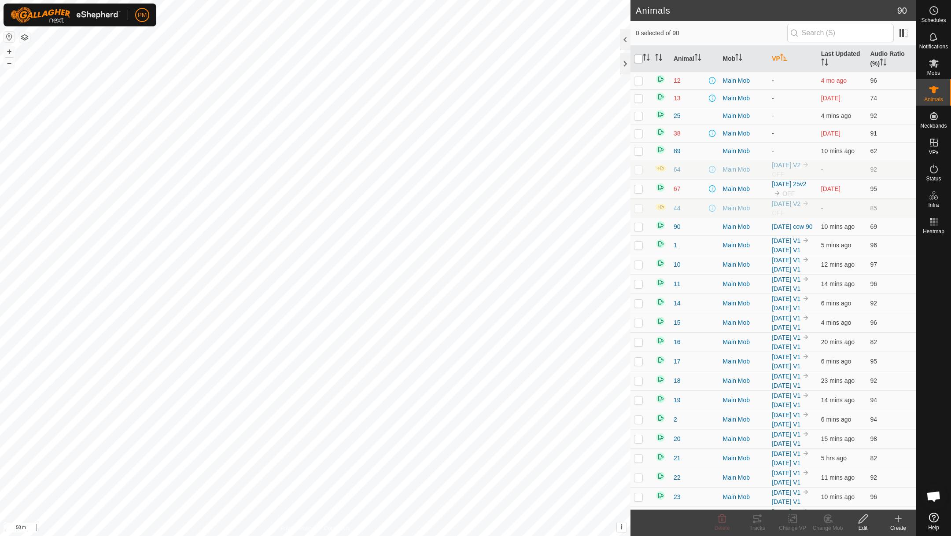
checkbox input "true"
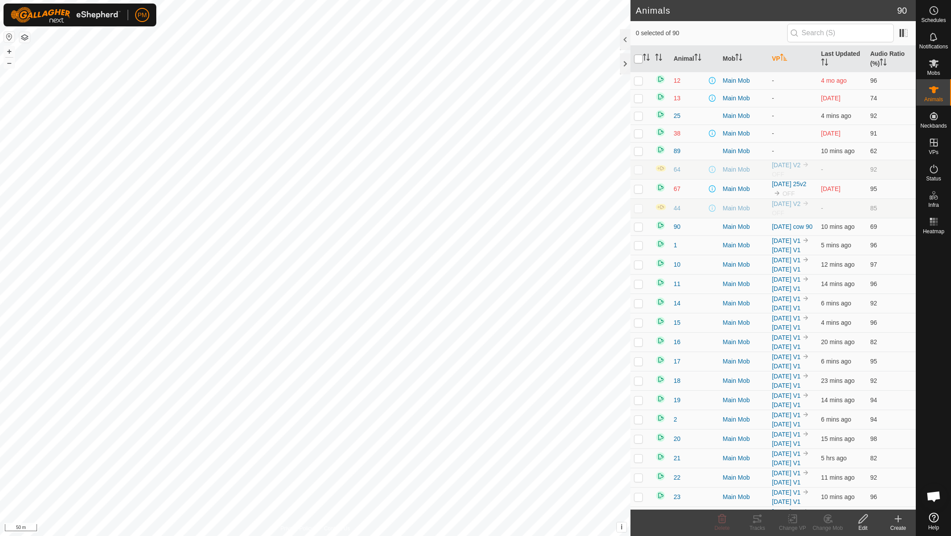
checkbox input "true"
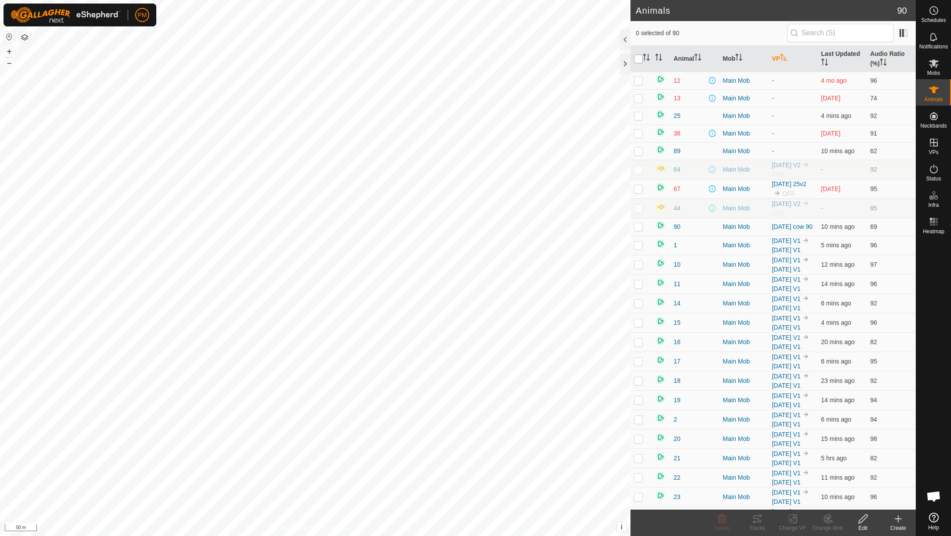
checkbox input "true"
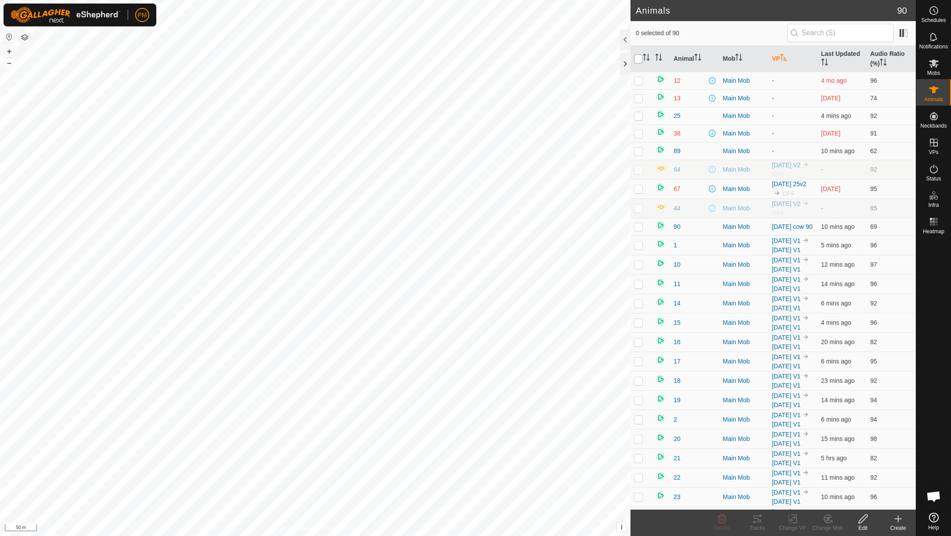
checkbox input "true"
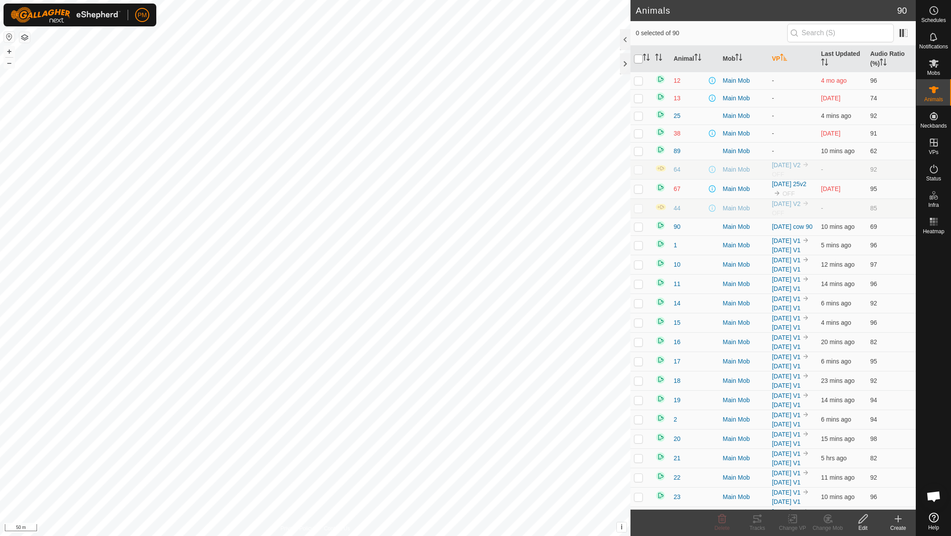
checkbox input "true"
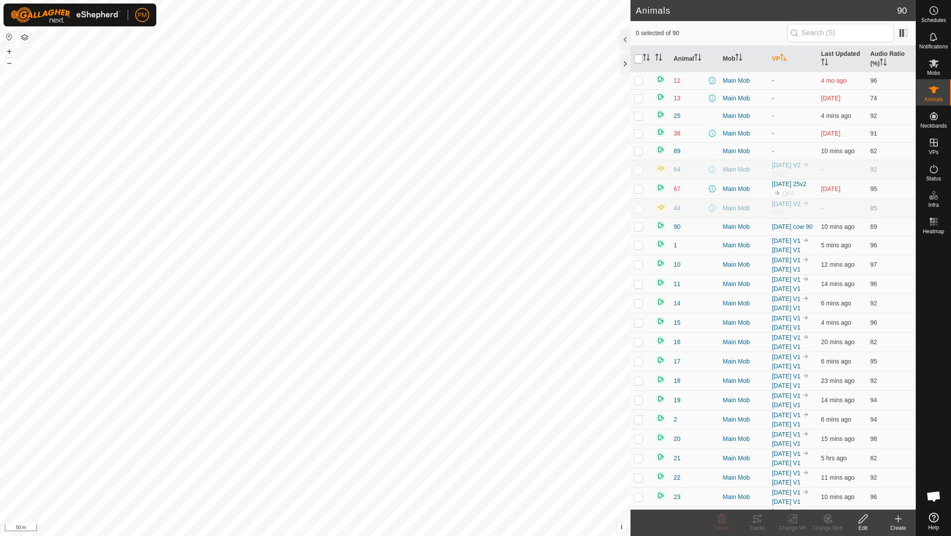
checkbox input "true"
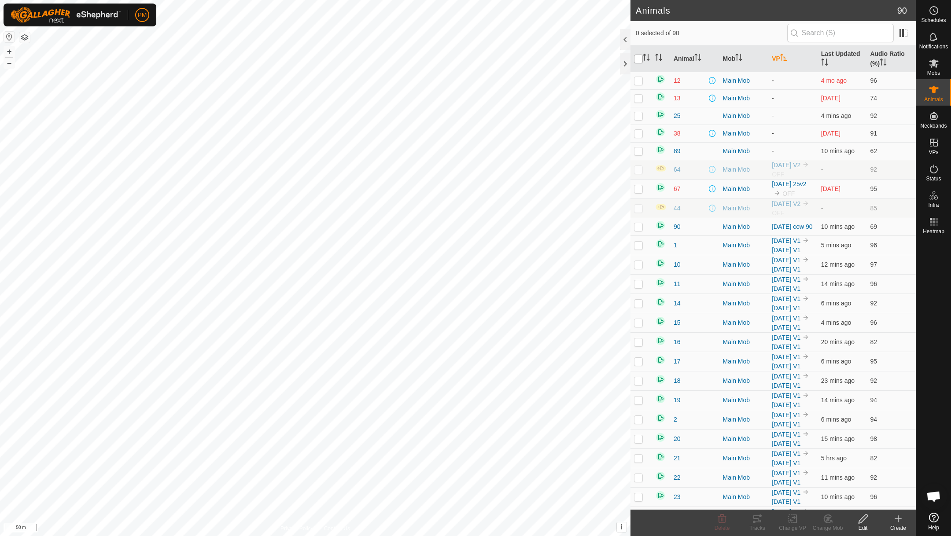
checkbox input "true"
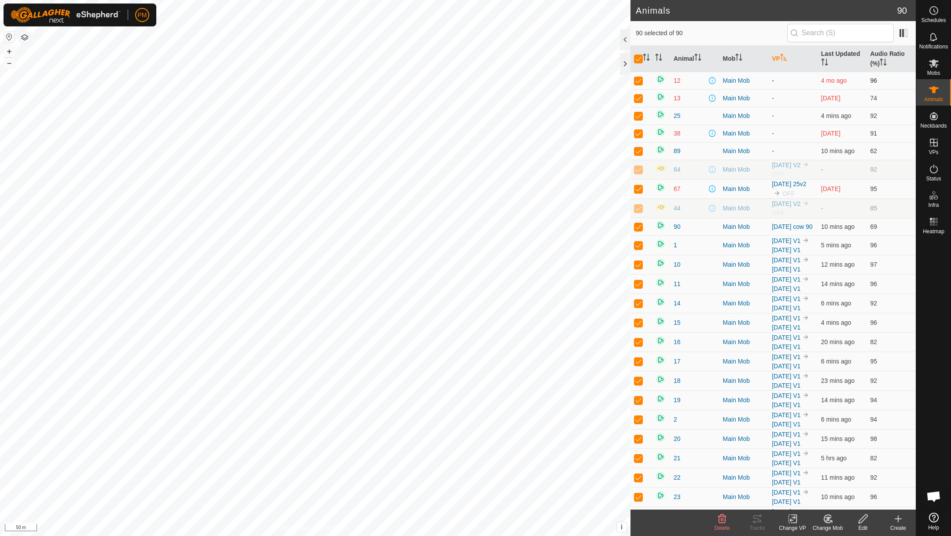
click at [639, 83] on p-checkbox at bounding box center [638, 80] width 9 height 7
checkbox input "false"
click at [638, 98] on p-checkbox at bounding box center [638, 98] width 9 height 7
checkbox input "false"
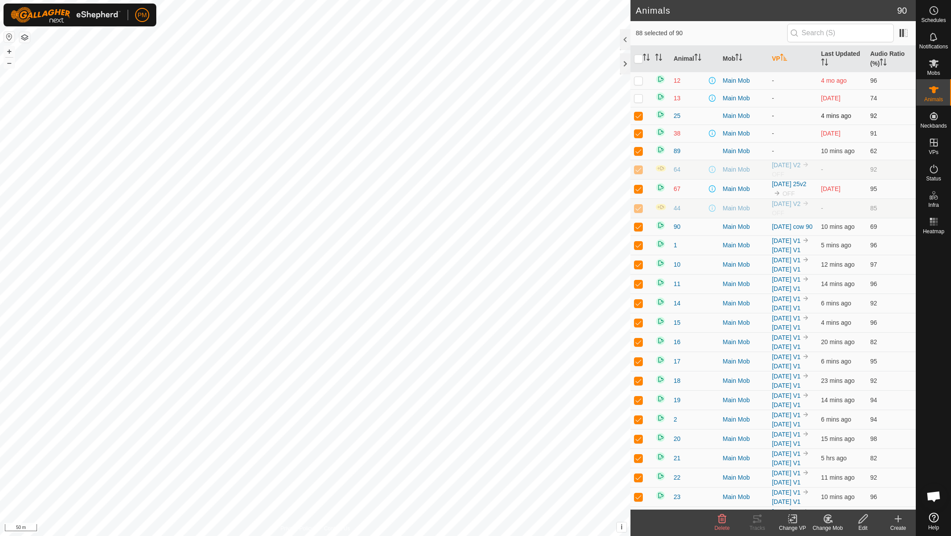
click at [637, 118] on p-checkbox at bounding box center [638, 115] width 9 height 7
click at [638, 134] on p-checkbox at bounding box center [638, 133] width 9 height 7
click at [638, 151] on p-checkbox at bounding box center [638, 151] width 9 height 7
click at [639, 171] on p-checkbox at bounding box center [638, 169] width 9 height 7
click at [639, 191] on p-checkbox at bounding box center [638, 188] width 9 height 7
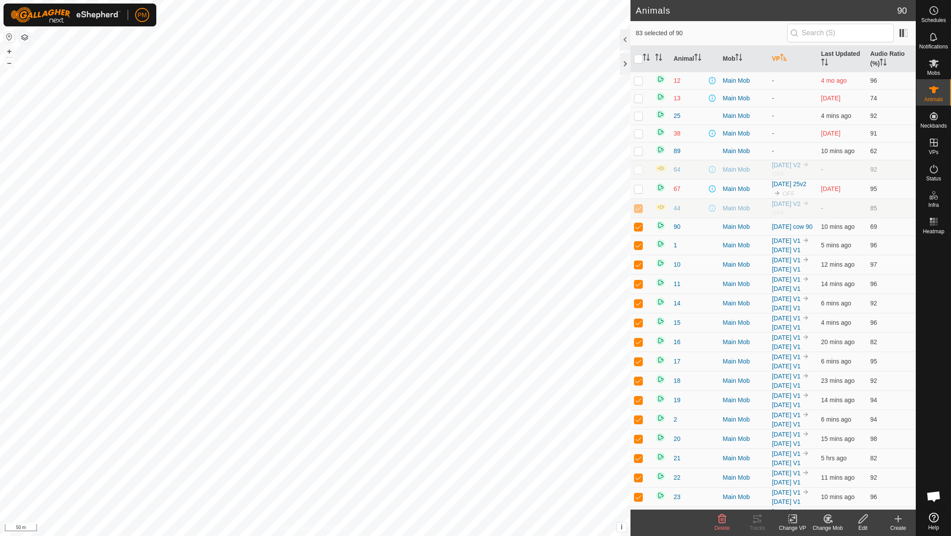
click at [639, 211] on p-checkbox at bounding box center [638, 208] width 9 height 7
click at [638, 230] on p-checkbox at bounding box center [638, 226] width 9 height 7
click at [791, 520] on icon at bounding box center [792, 519] width 6 height 6
click at [794, 480] on link "Choose VP..." at bounding box center [818, 481] width 87 height 18
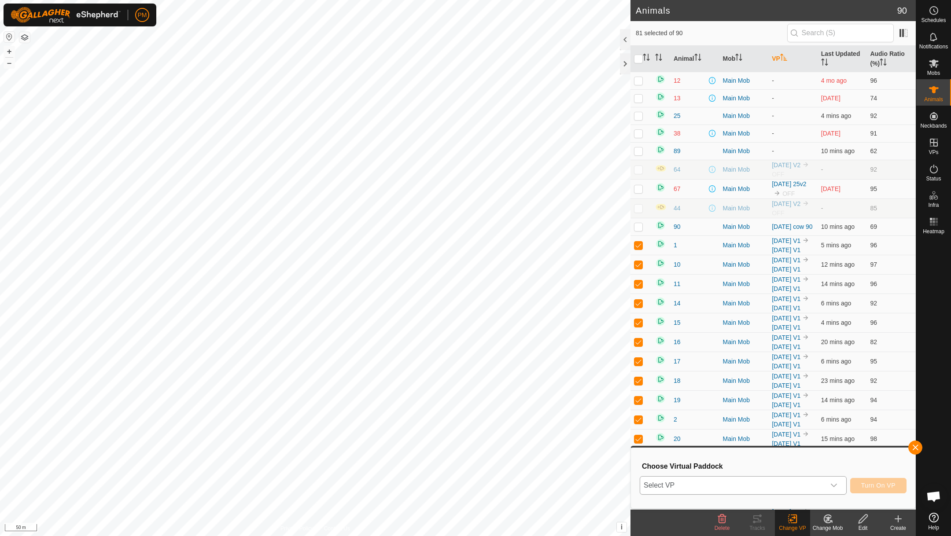
click at [776, 481] on span "Select VP" at bounding box center [732, 486] width 185 height 18
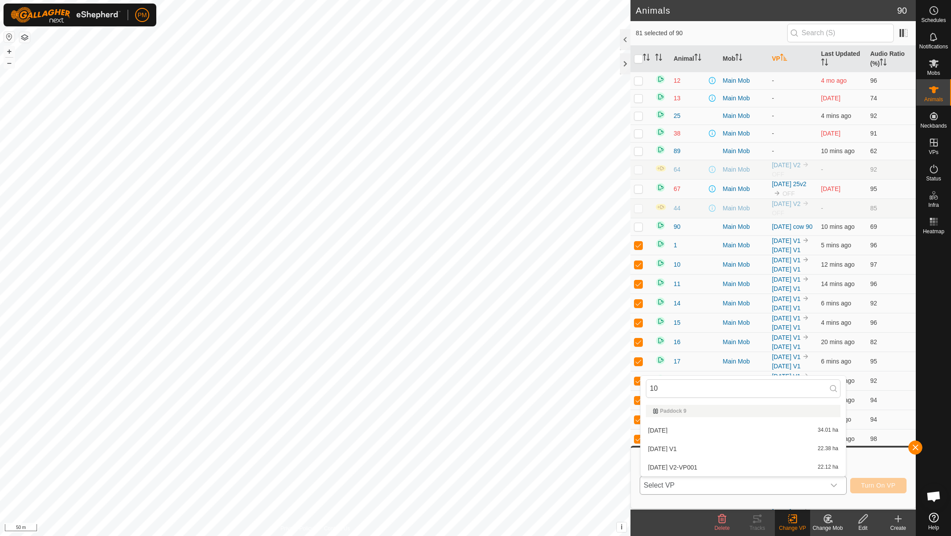
click at [672, 467] on li "[DATE] V2-VP001 22.12 ha" at bounding box center [743, 468] width 205 height 18
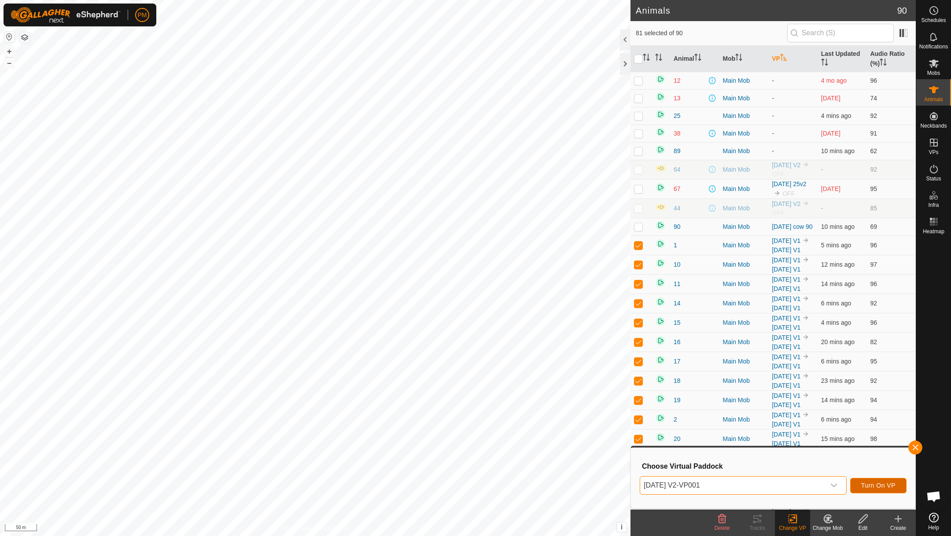
click at [867, 483] on span "Turn On VP" at bounding box center [878, 485] width 34 height 7
